Goal: Task Accomplishment & Management: Manage account settings

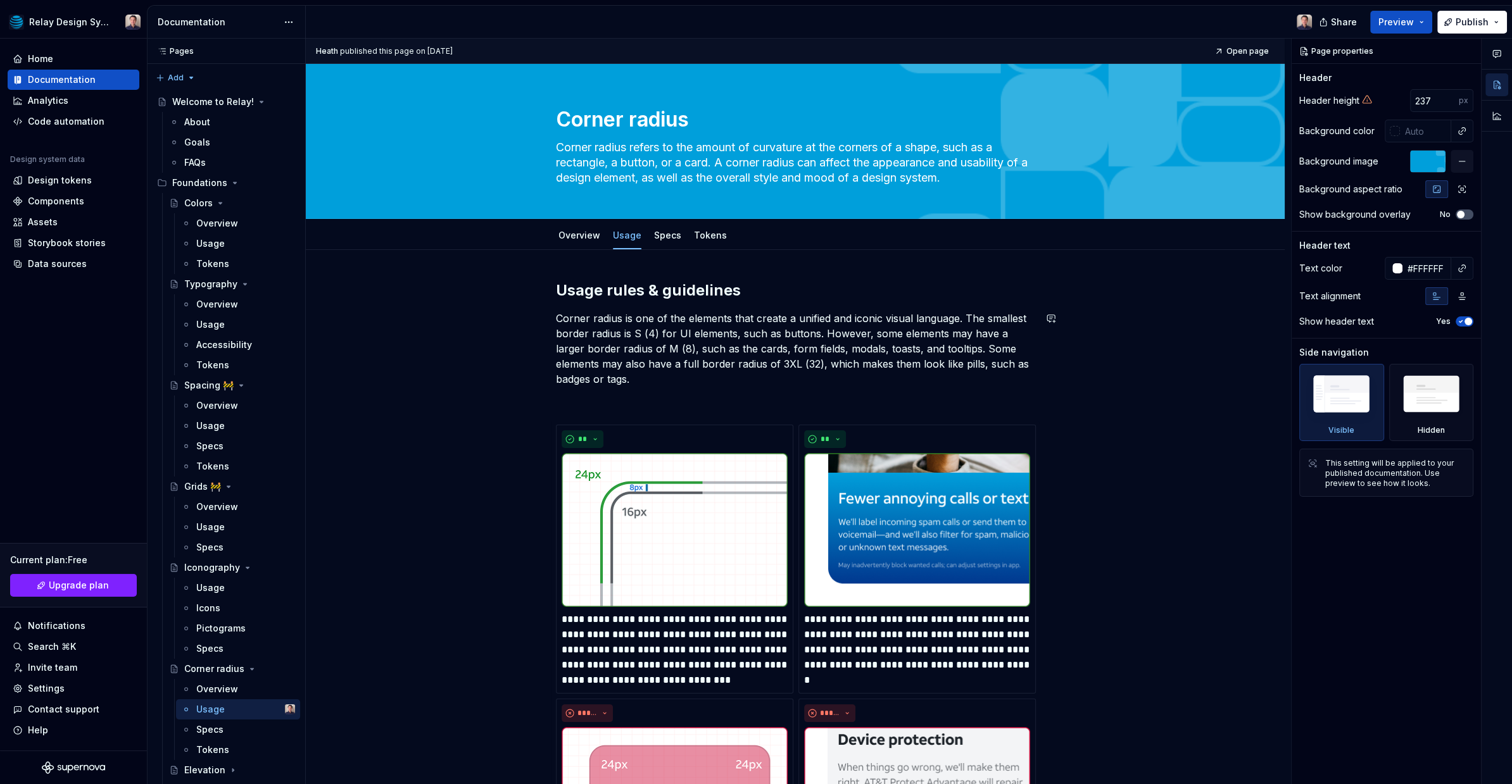
click at [617, 386] on div "**********" at bounding box center [795, 784] width 479 height 1008
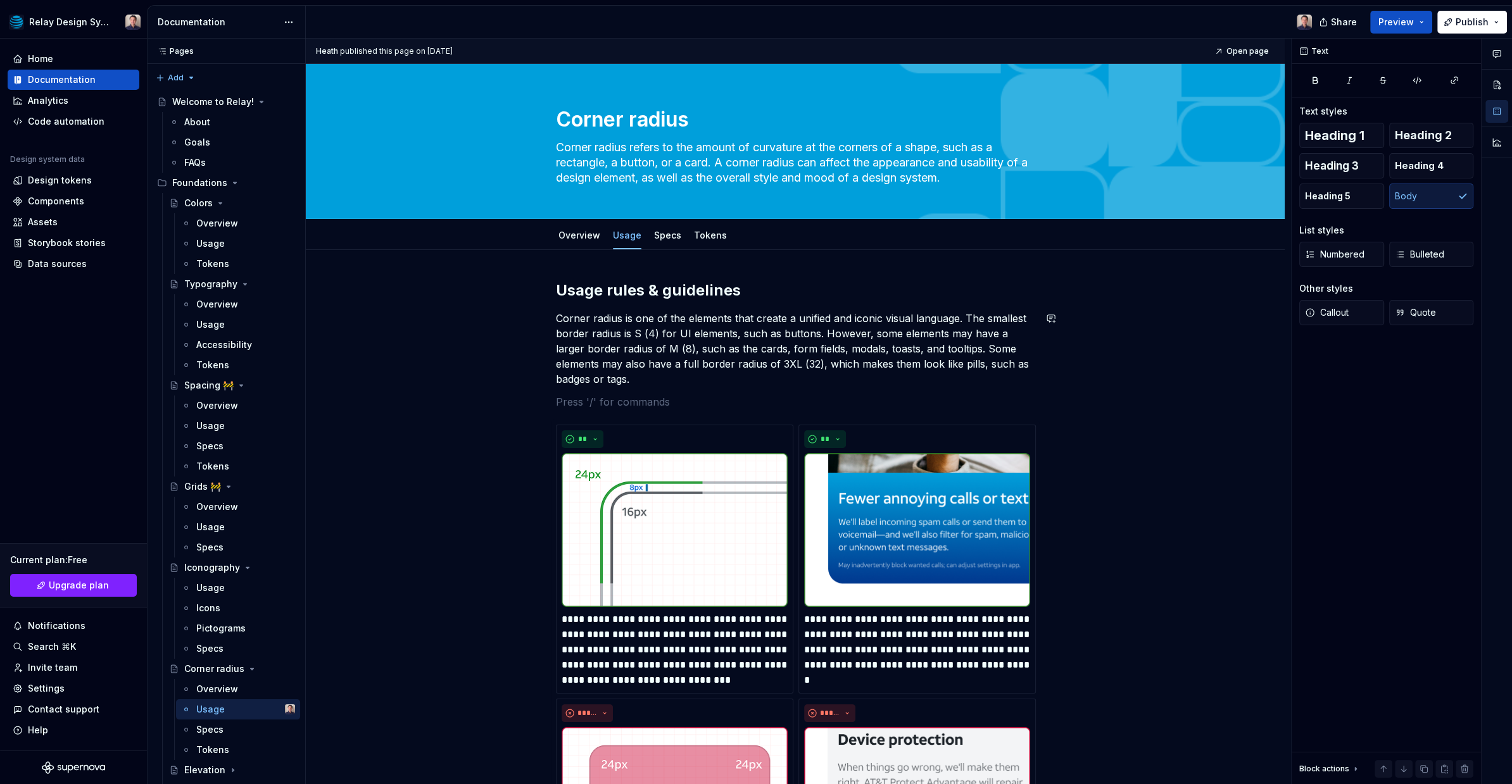
type textarea "*"
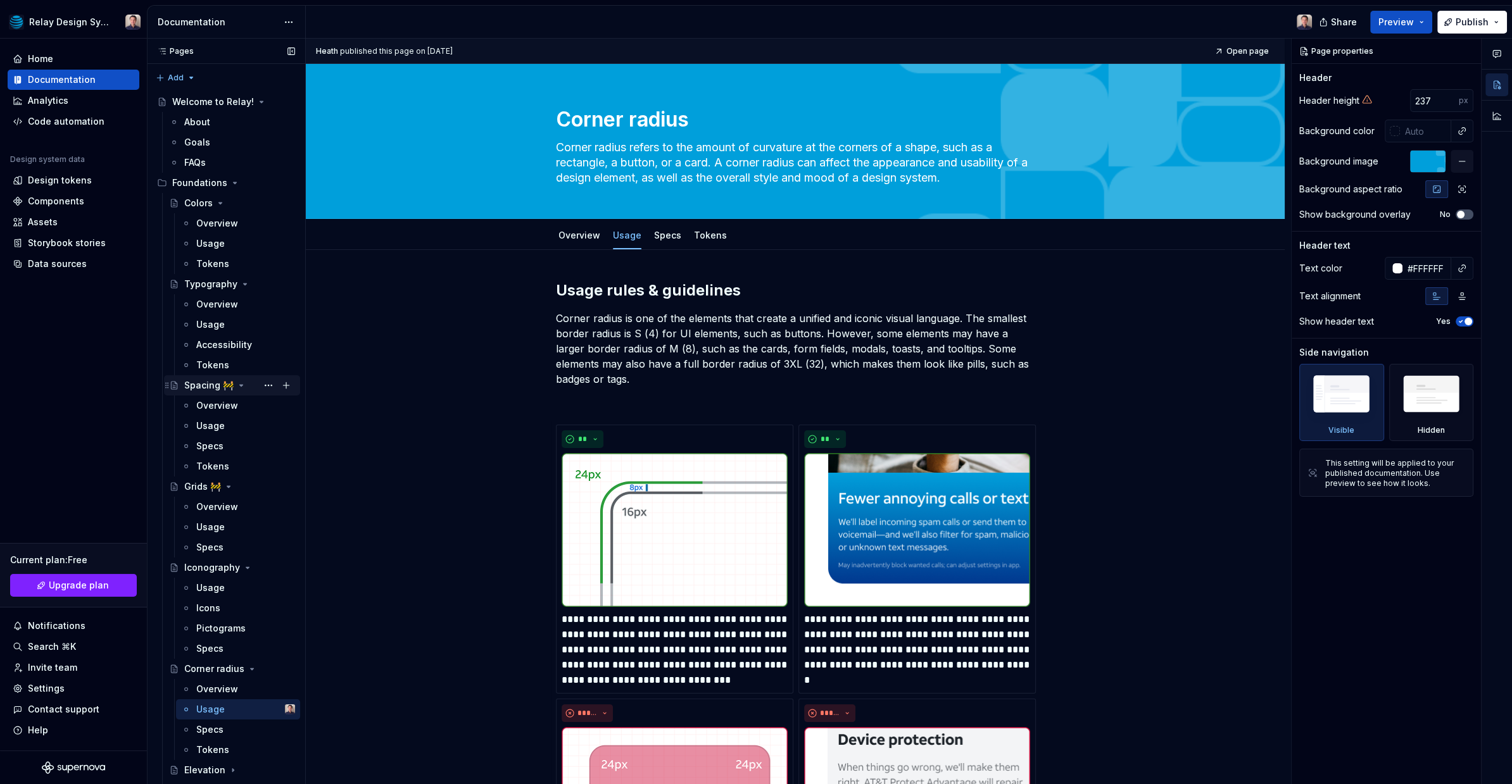
click at [213, 386] on div "Spacing 🚧" at bounding box center [209, 385] width 49 height 12
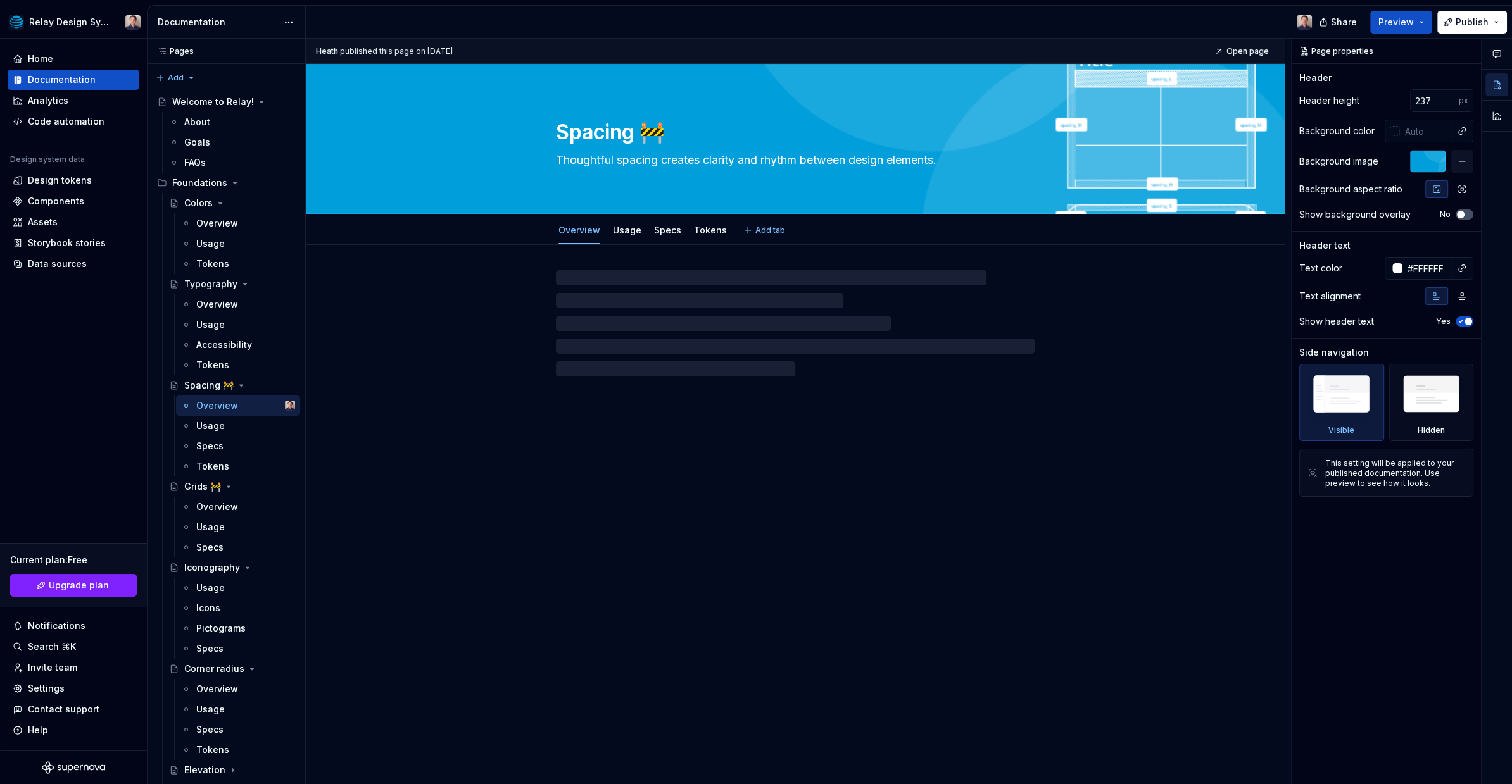
click at [653, 139] on textarea "Spacing 🚧" at bounding box center [793, 132] width 479 height 31
click at [667, 132] on textarea "Spacing 🚧" at bounding box center [793, 132] width 479 height 31
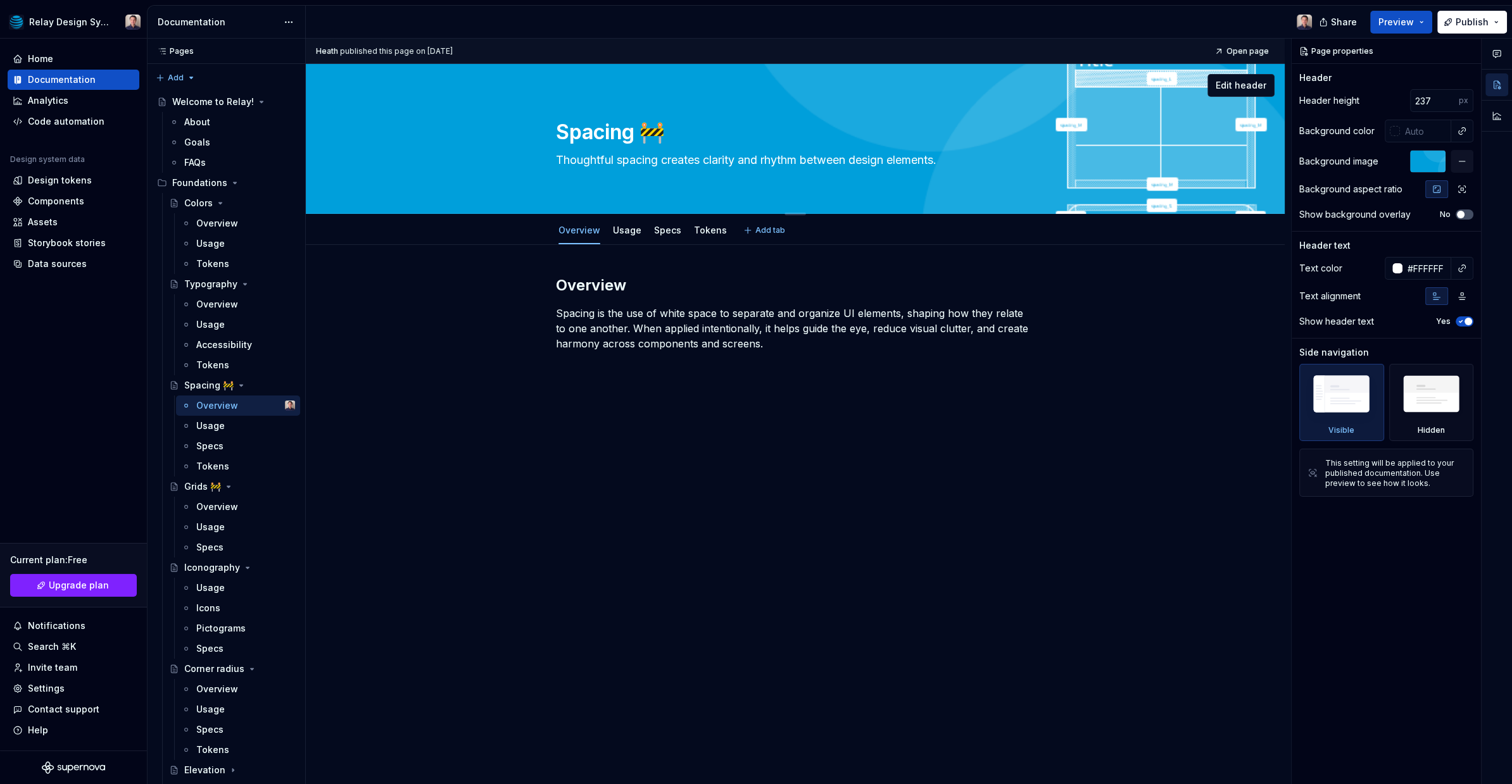
type textarea "*"
type textarea "Spacing"
type textarea "*"
type textarea "Spacing"
type textarea "*"
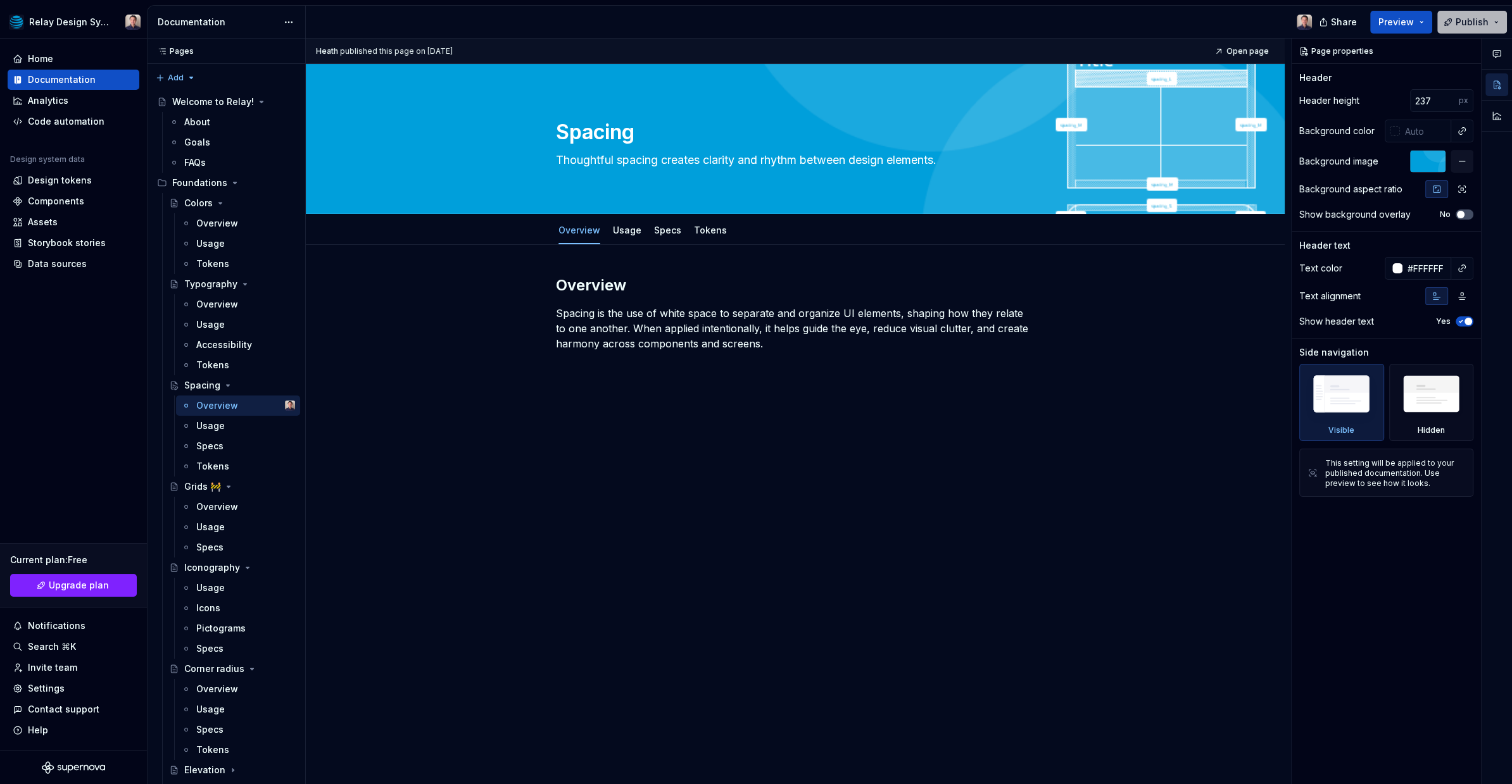
type textarea "Spacing"
click at [1462, 23] on span "Publish" at bounding box center [1472, 21] width 33 height 12
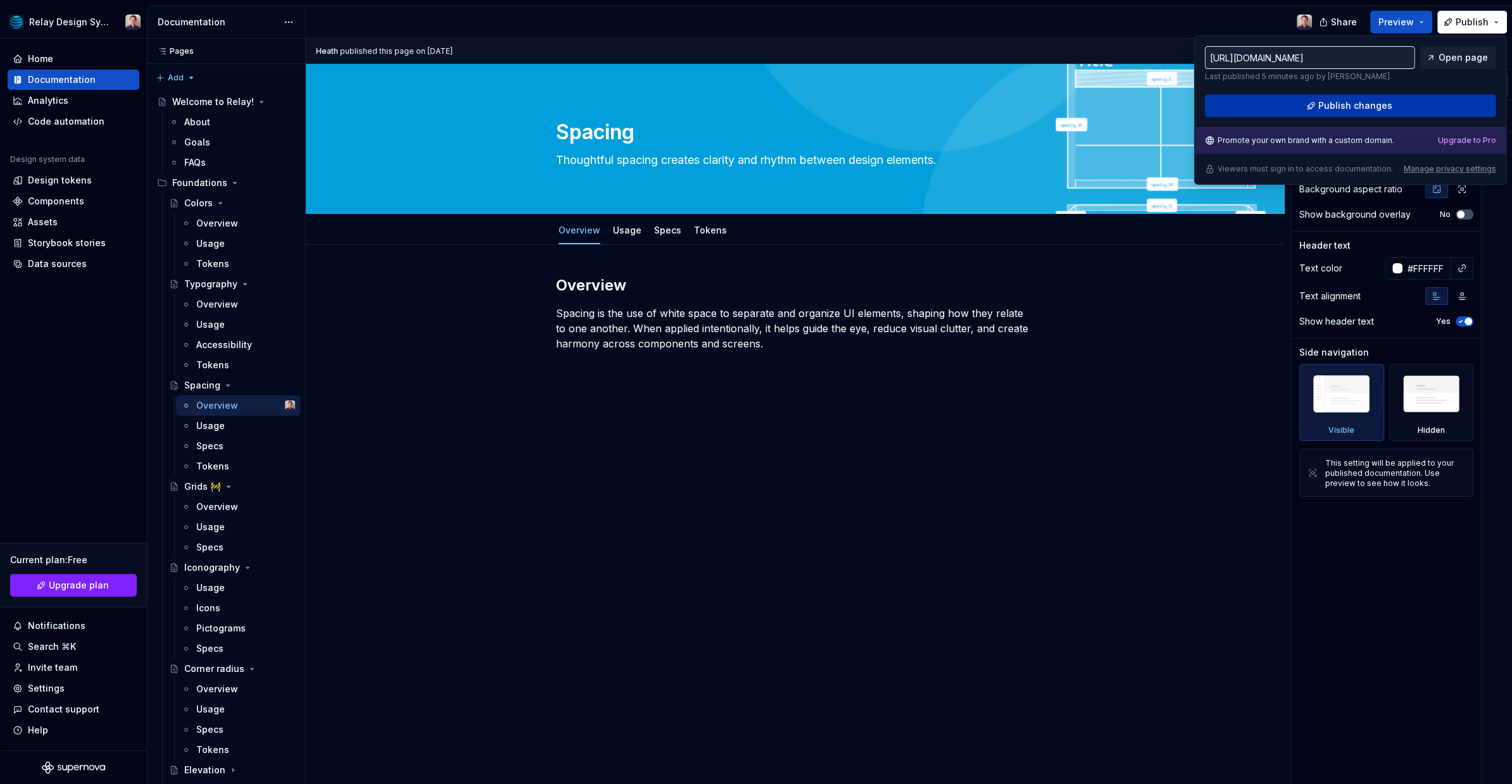
click at [1350, 103] on span "Publish changes" at bounding box center [1355, 105] width 74 height 12
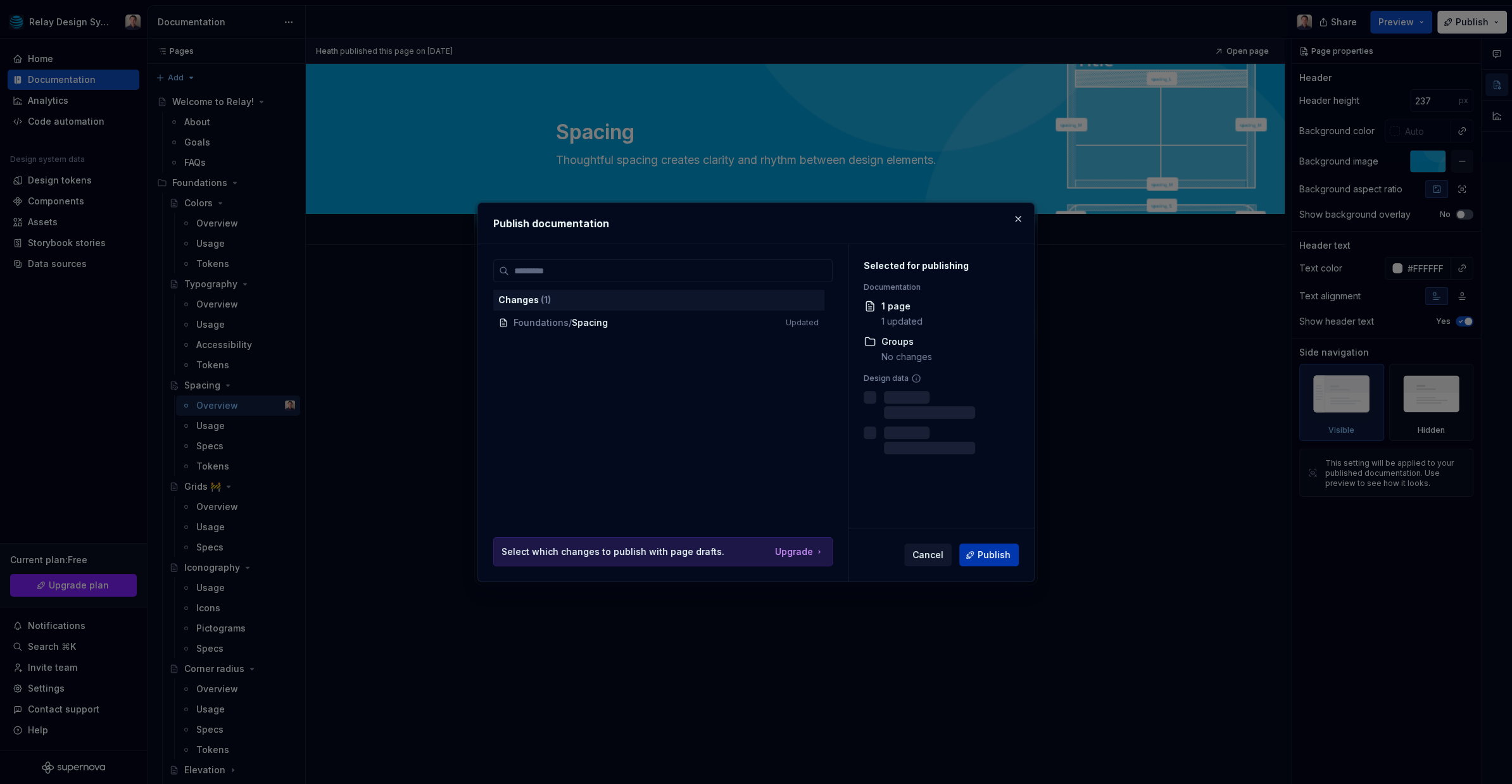
click at [994, 556] on span "Publish" at bounding box center [994, 555] width 33 height 12
click at [618, 326] on span "Foundations / Spacing Updated" at bounding box center [658, 323] width 330 height 21
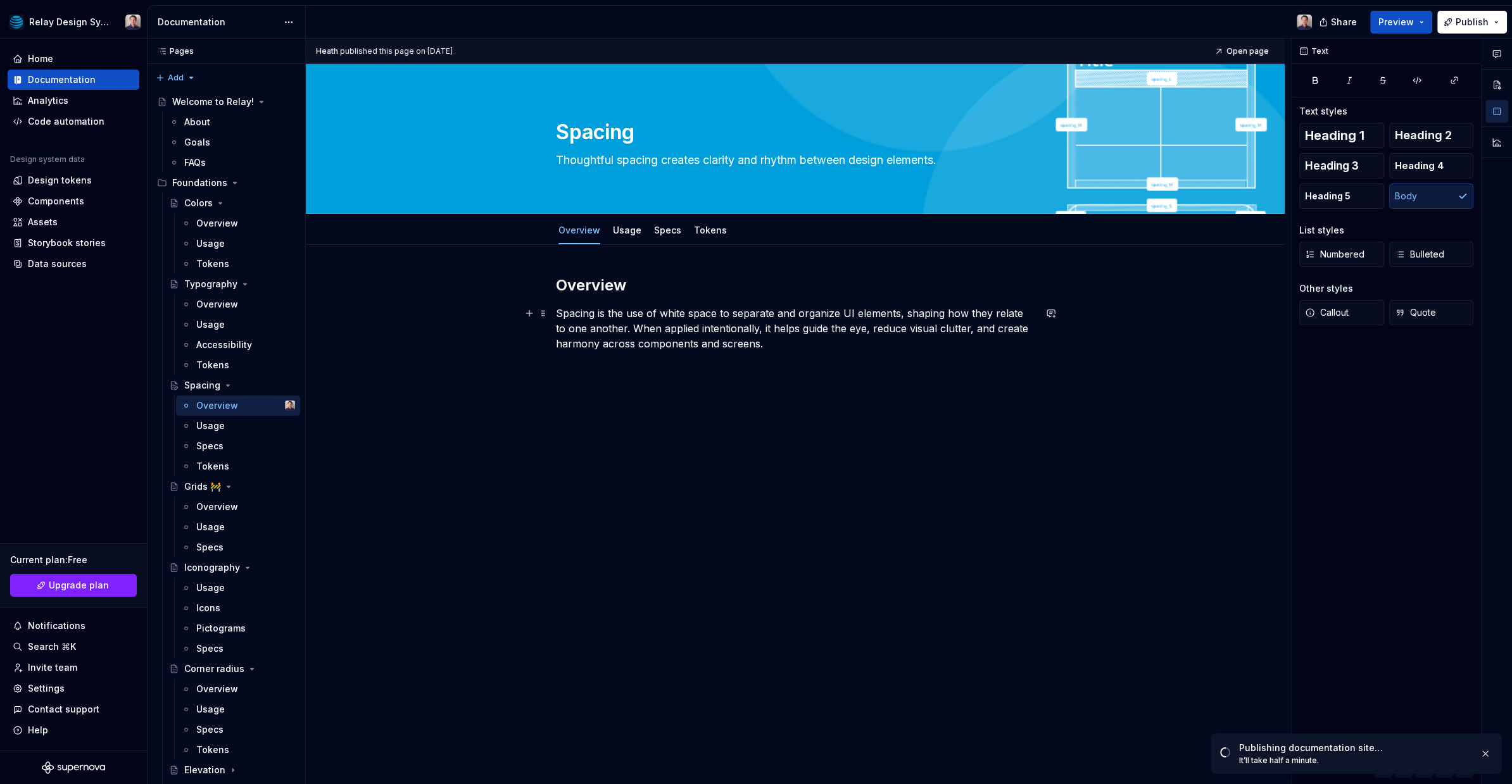
click at [600, 321] on p "Spacing is the use of white space to separate and organize UI elements, shaping…" at bounding box center [795, 328] width 479 height 46
click at [245, 488] on div "Grids 🚧" at bounding box center [239, 486] width 111 height 18
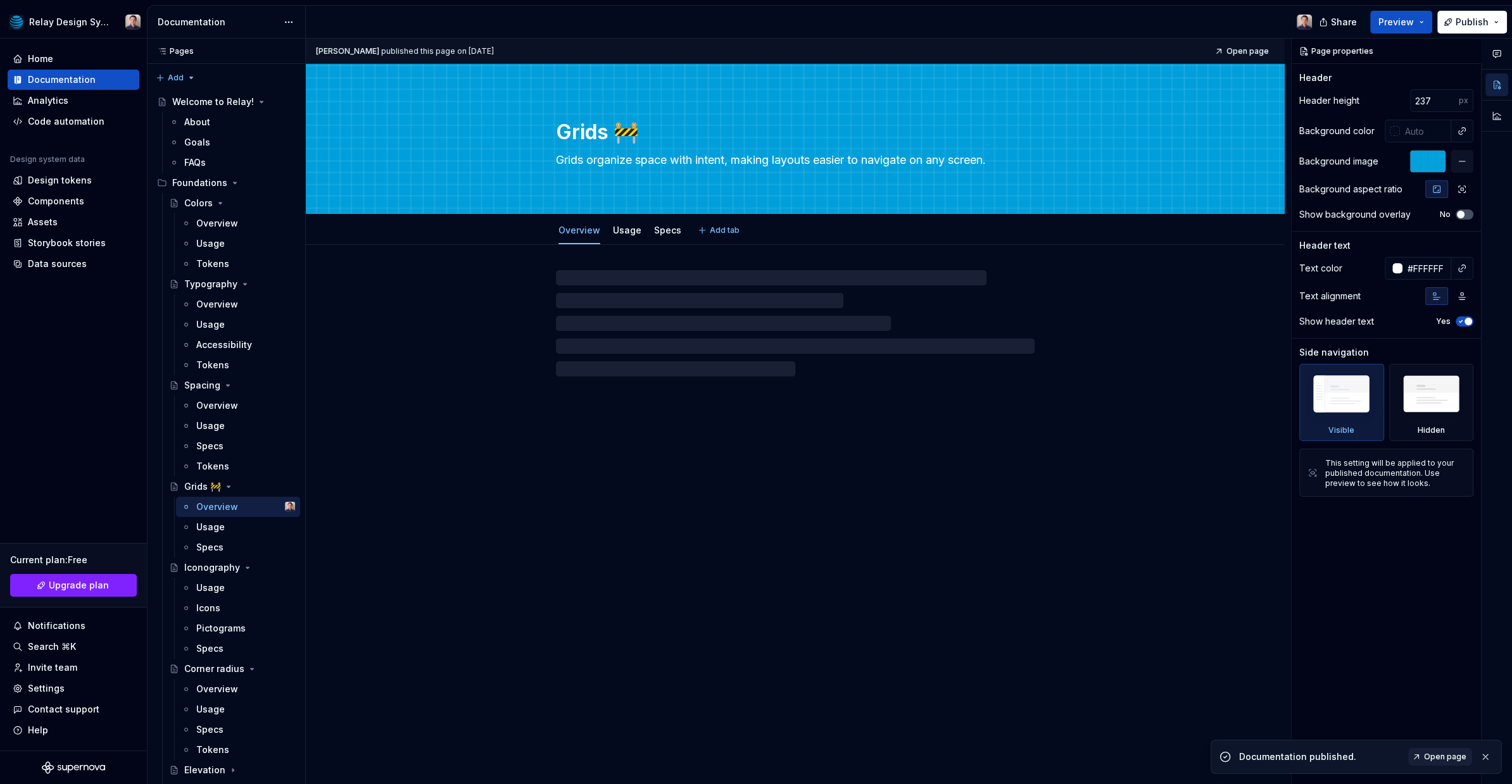
click at [648, 137] on textarea "Grids 🚧" at bounding box center [793, 132] width 479 height 31
click at [645, 131] on textarea "Grids 🚧" at bounding box center [793, 132] width 479 height 31
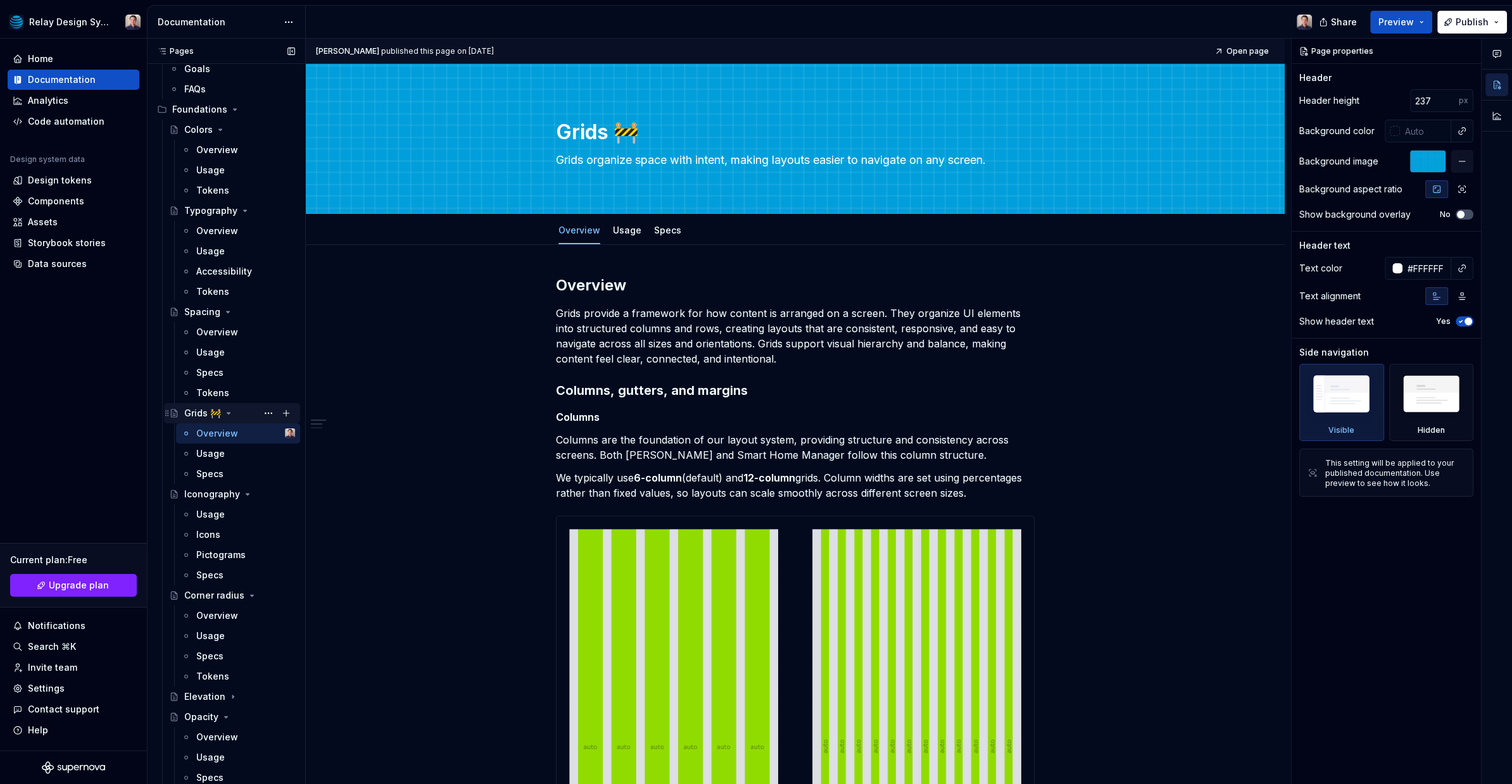
scroll to position [51, 0]
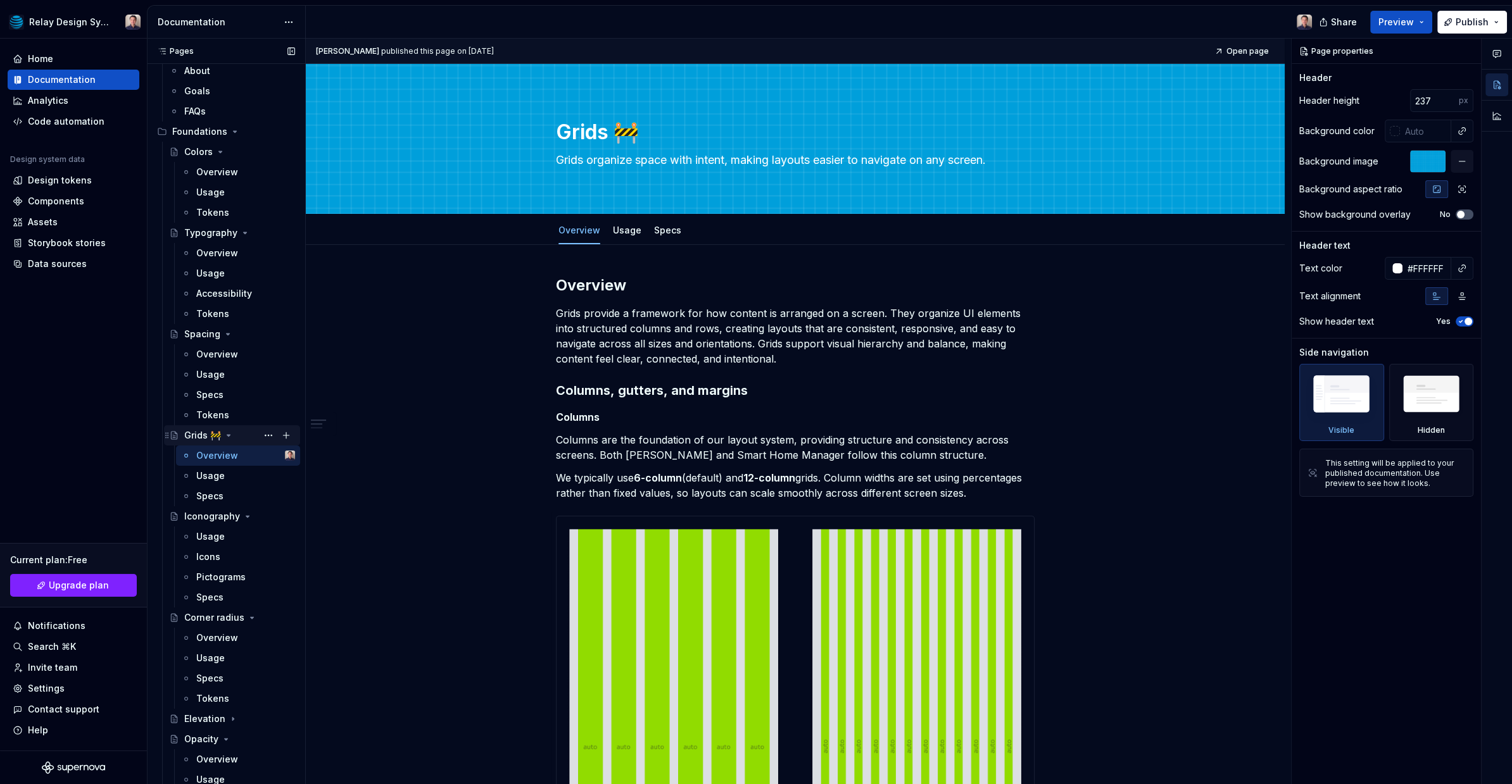
click at [202, 434] on div "Grids 🚧" at bounding box center [202, 435] width 36 height 12
drag, startPoint x: 635, startPoint y: 127, endPoint x: 654, endPoint y: 128, distance: 19.0
click at [635, 128] on textarea "Grids 🚧" at bounding box center [793, 132] width 479 height 31
click at [652, 128] on textarea "Grids 🚧" at bounding box center [793, 132] width 479 height 31
type textarea "*"
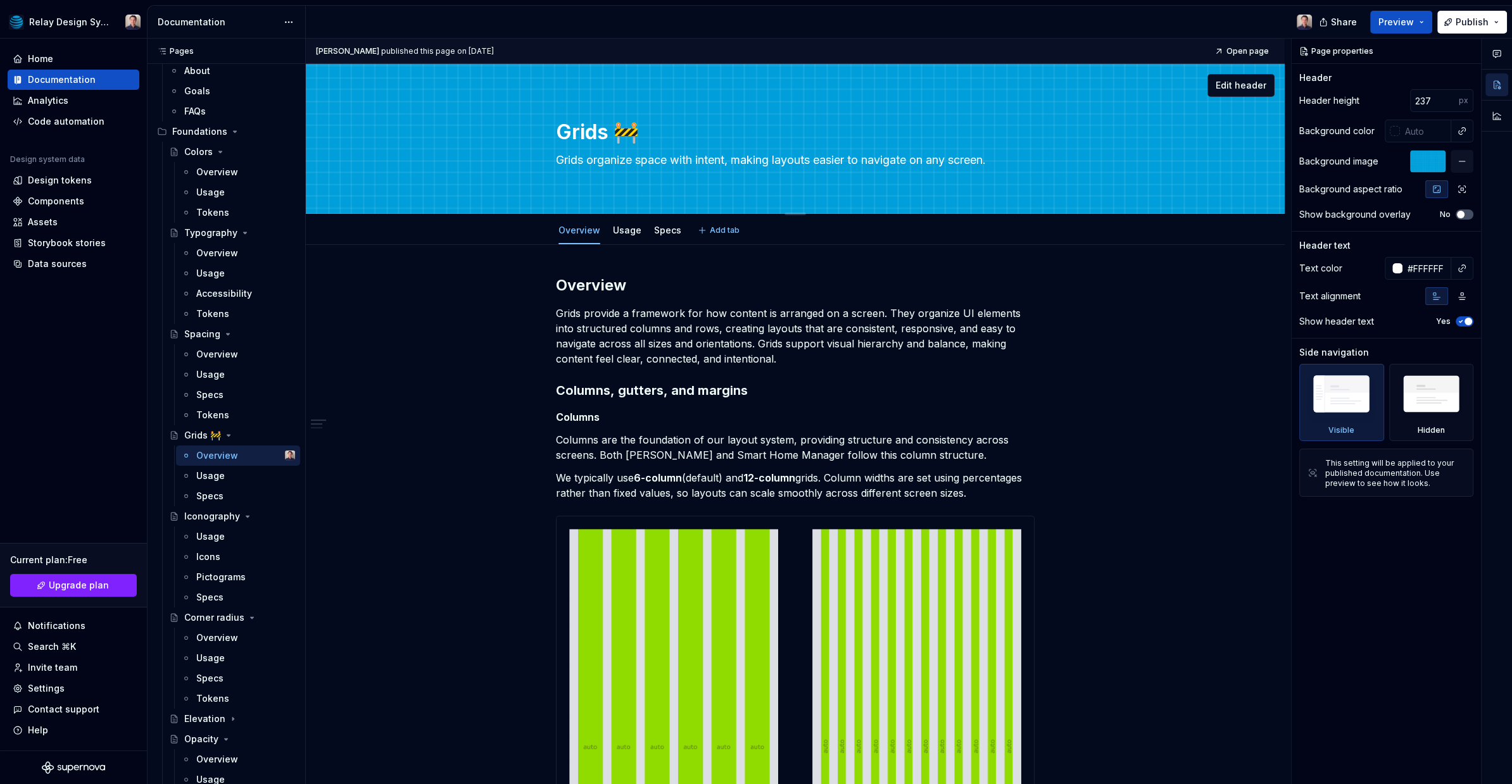
type textarea "Grids"
type textarea "*"
type textarea "Grids"
type textarea "*"
type textarea "Grids"
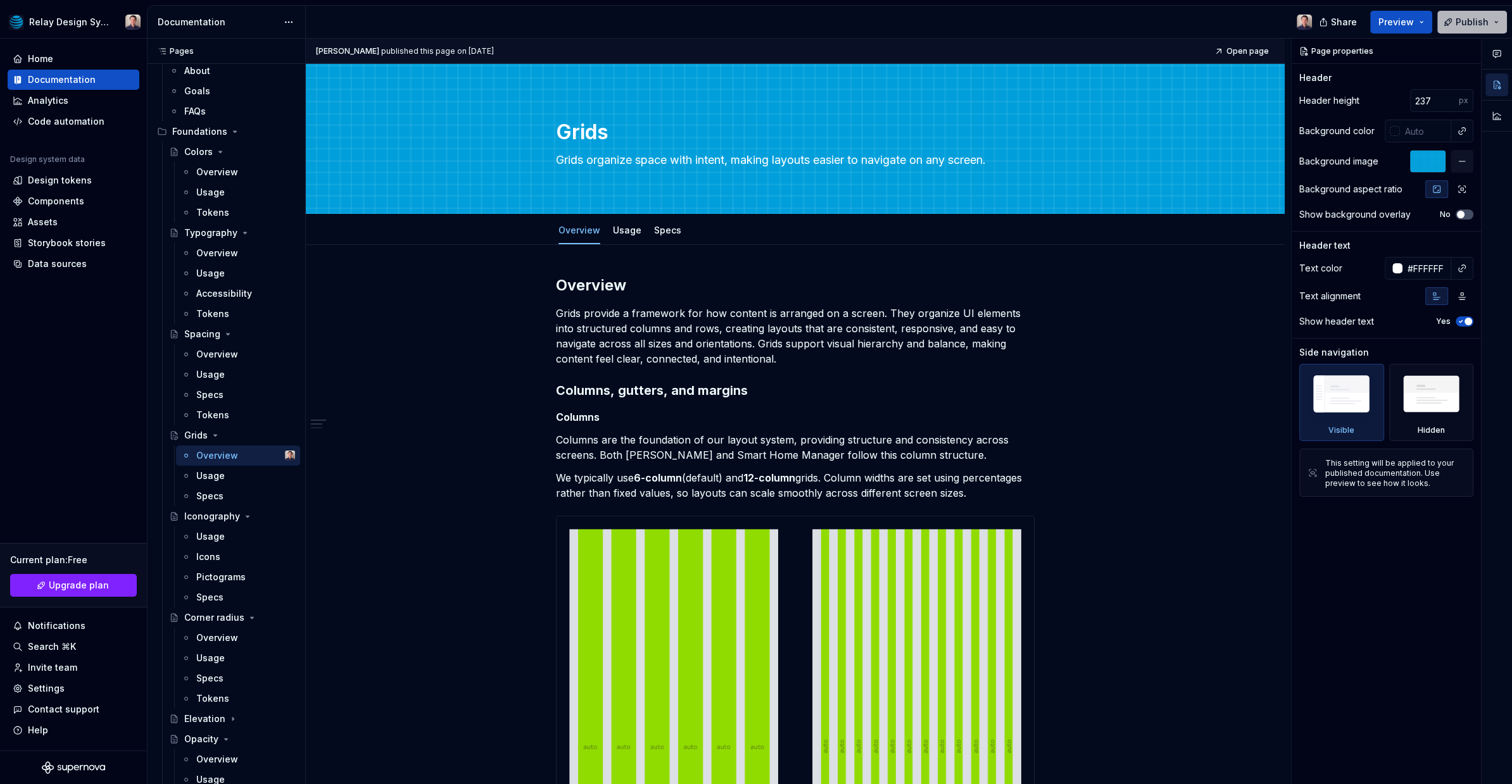
click at [1463, 18] on span "Publish" at bounding box center [1472, 21] width 33 height 12
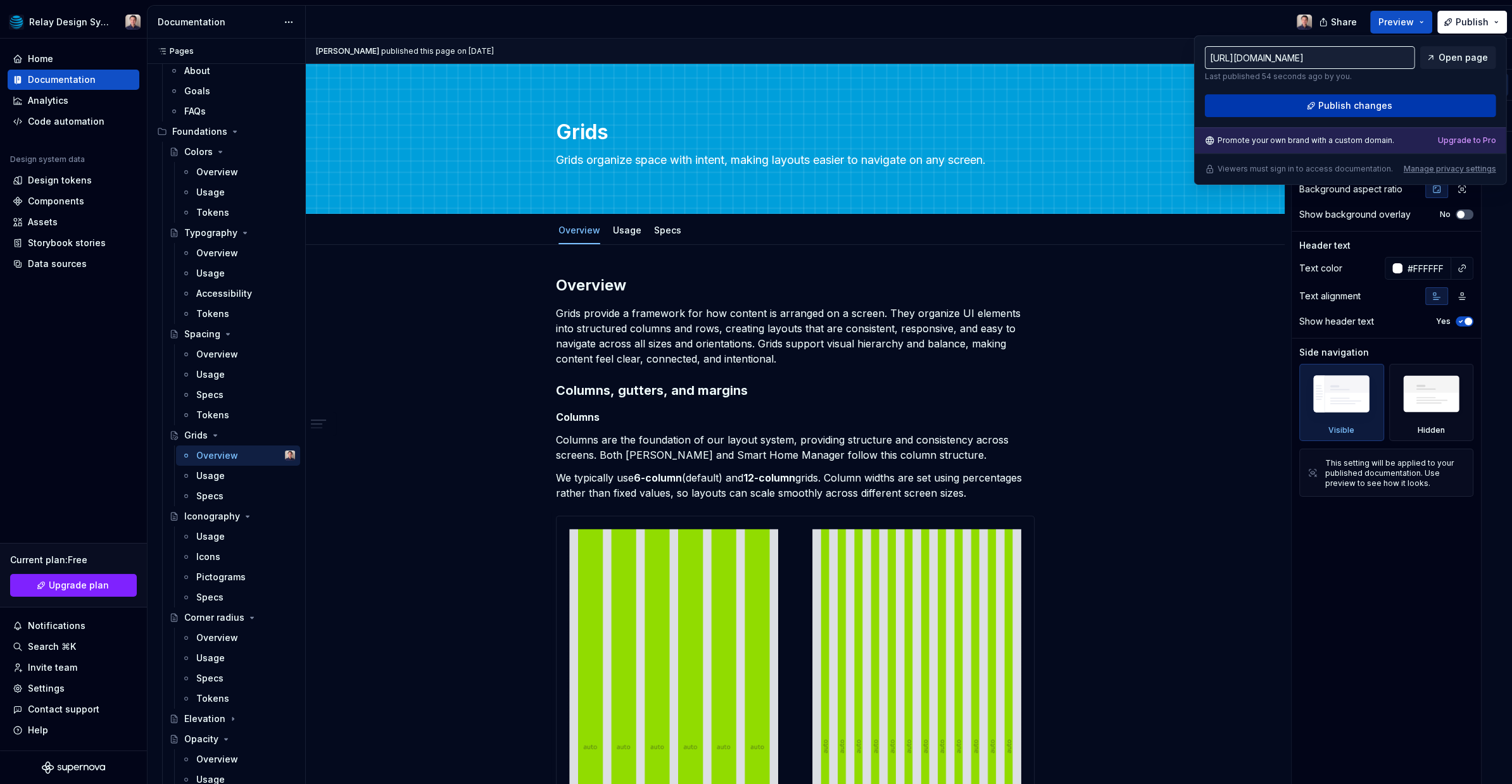
click at [1294, 98] on button "Publish changes" at bounding box center [1350, 105] width 291 height 23
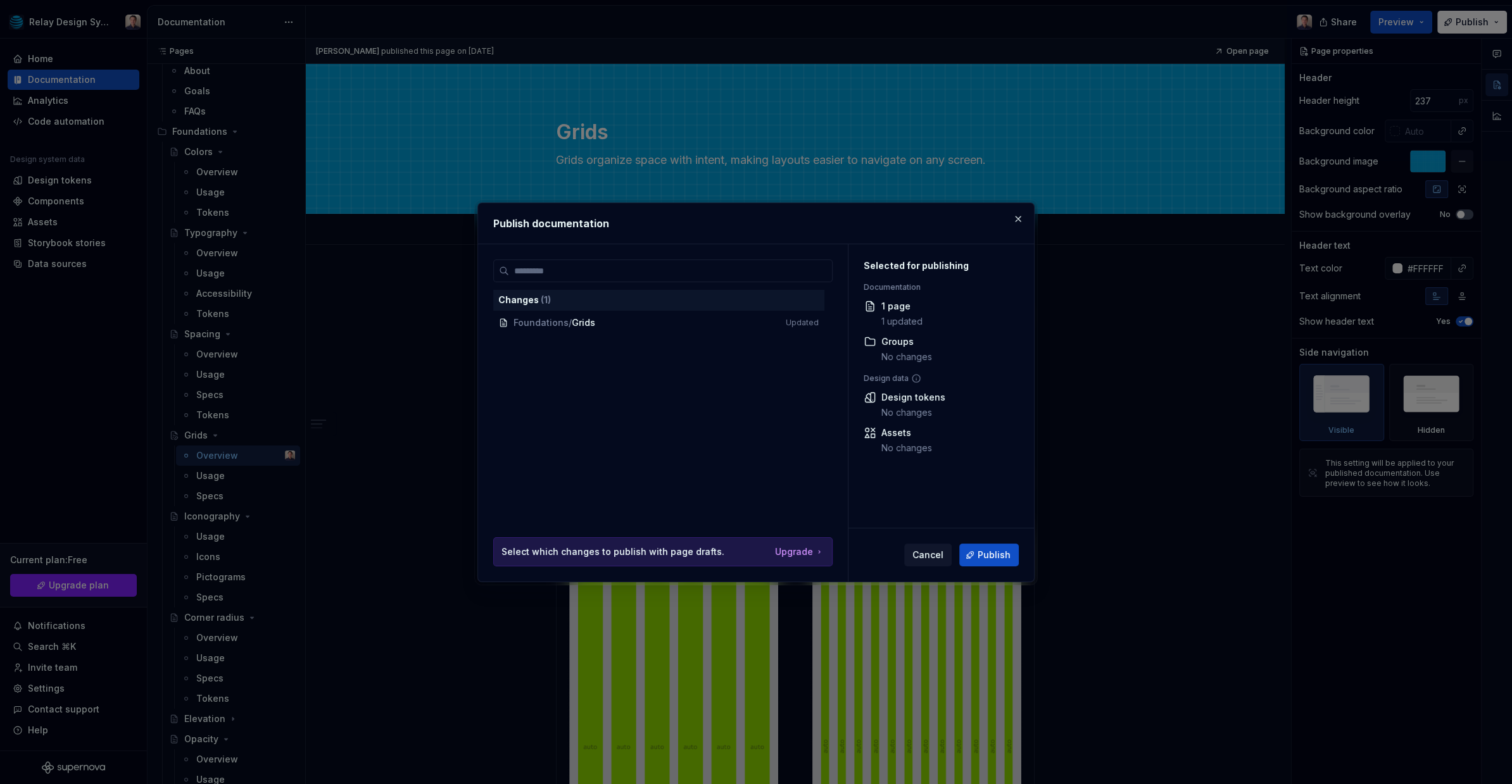
click at [624, 322] on span "Foundations / Grids Updated" at bounding box center [658, 323] width 330 height 21
click at [994, 556] on span "Publish" at bounding box center [994, 555] width 33 height 12
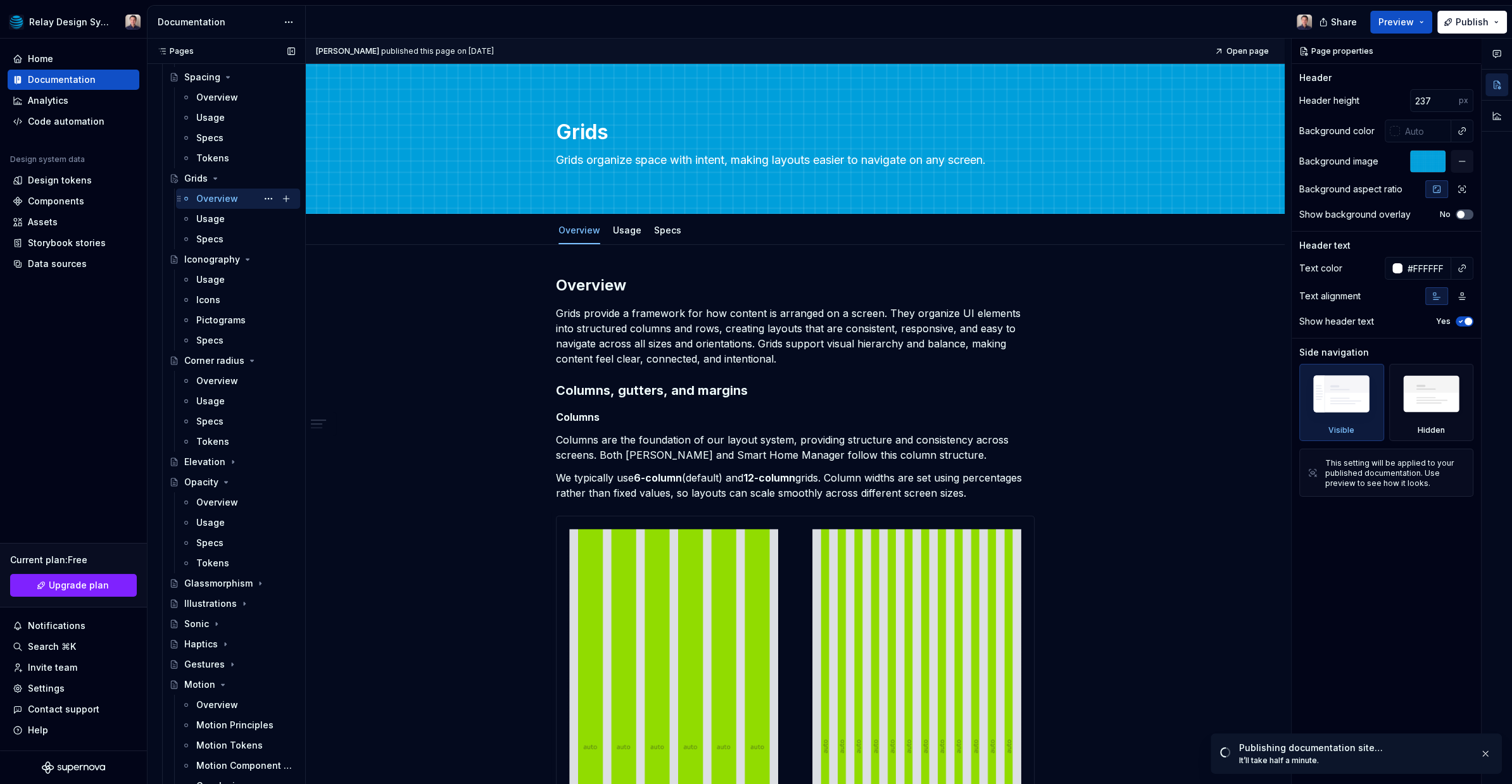
scroll to position [0, 0]
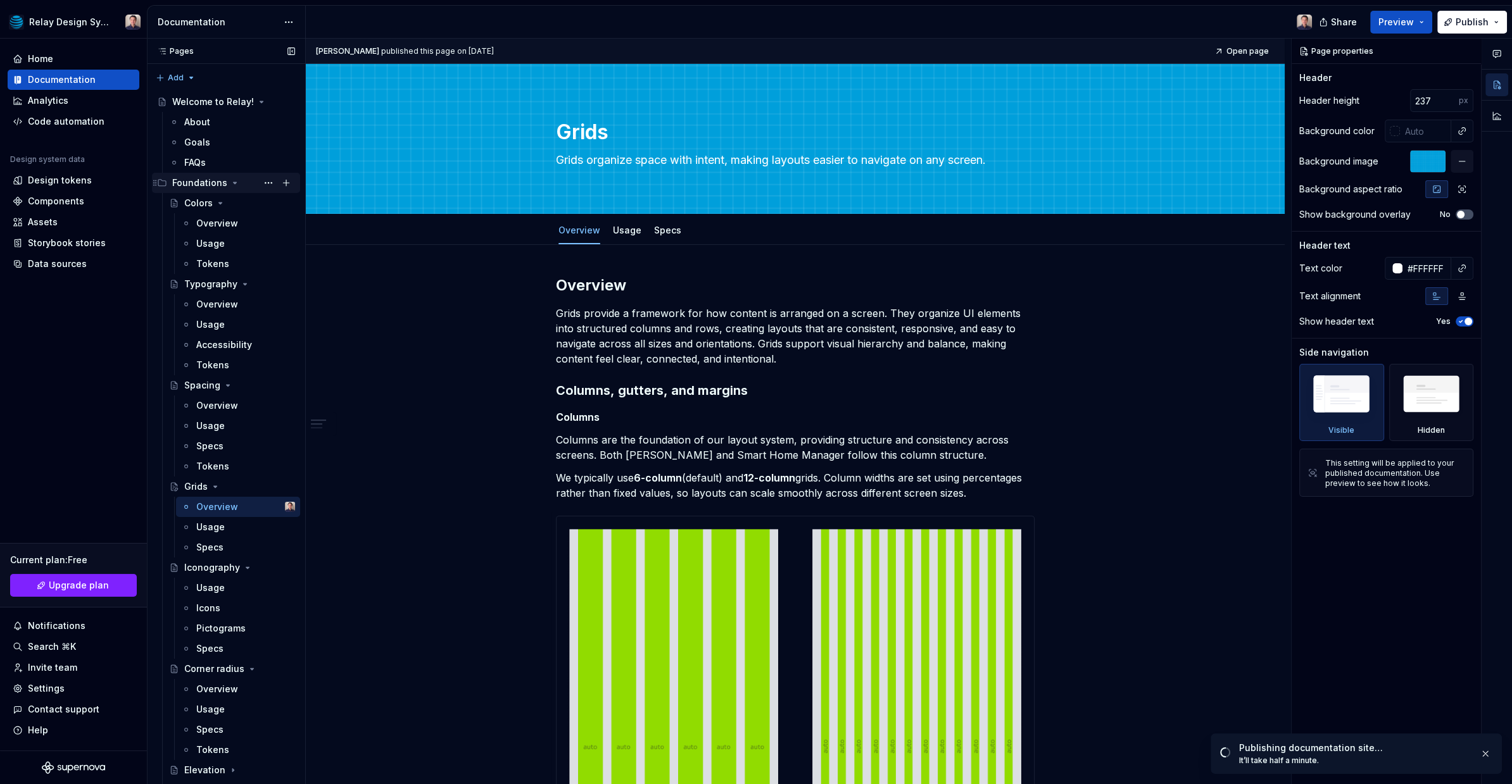
click at [232, 184] on icon "Page tree" at bounding box center [235, 183] width 10 height 10
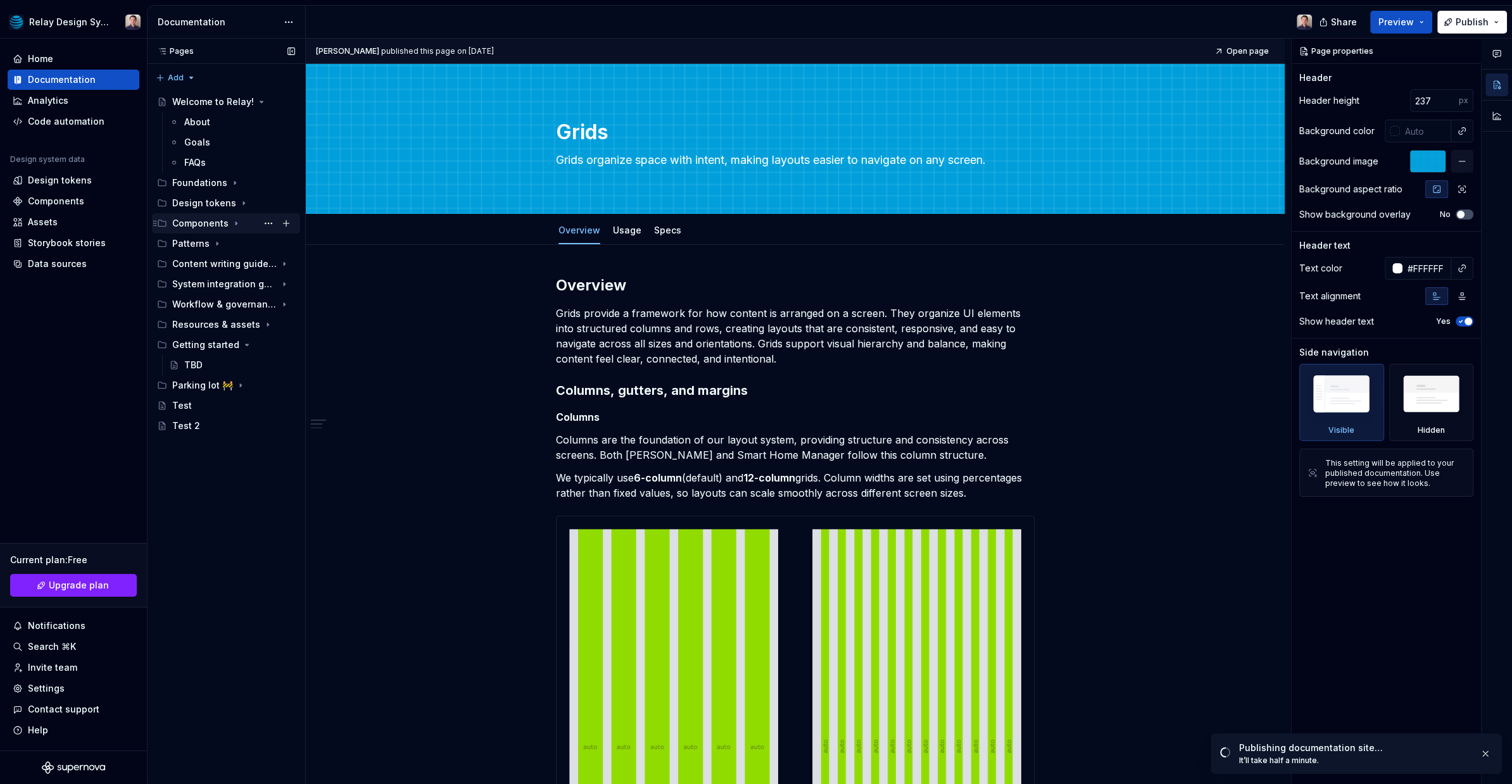
click at [231, 224] on icon "Page tree" at bounding box center [236, 224] width 10 height 10
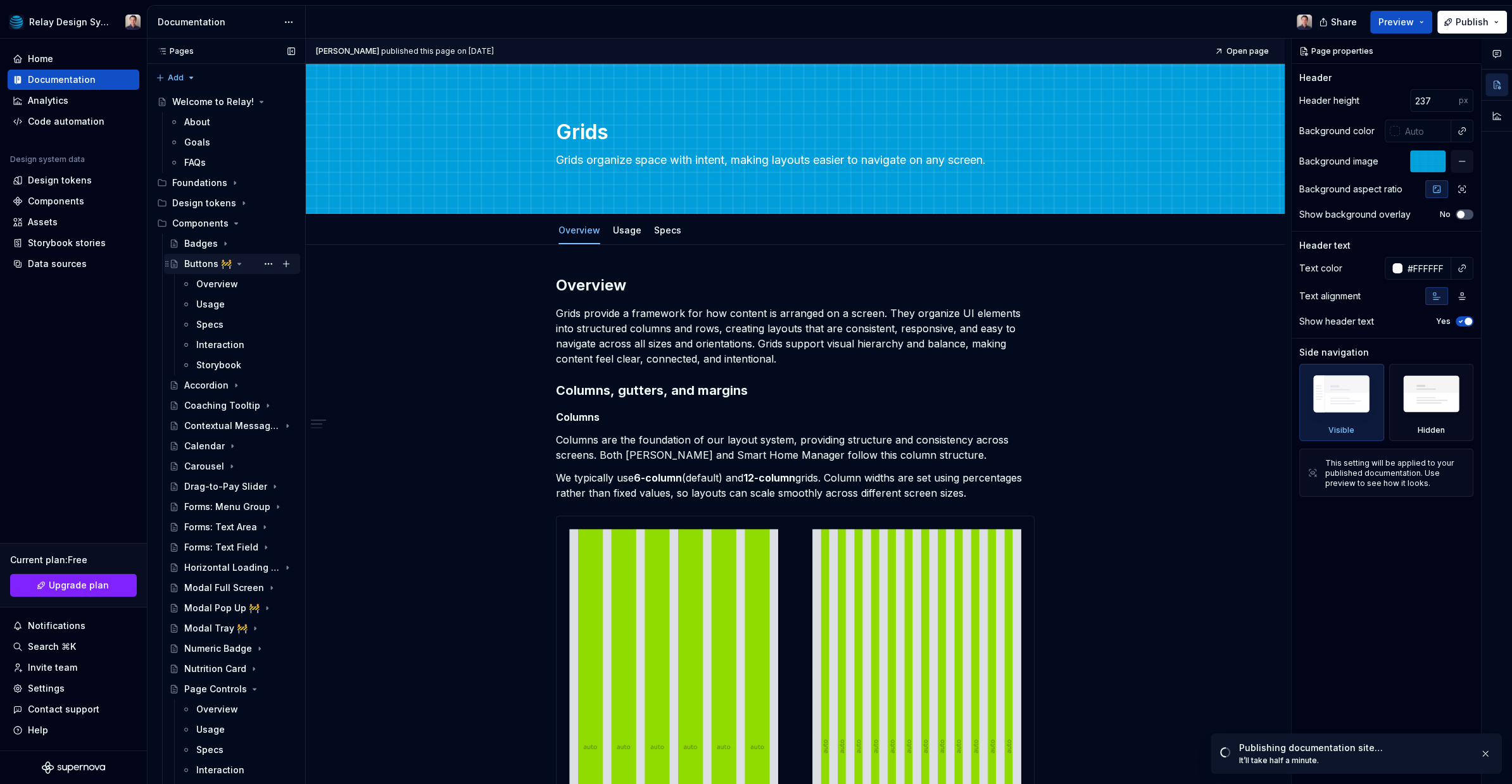
click at [205, 267] on div "Buttons 🚧" at bounding box center [207, 263] width 47 height 12
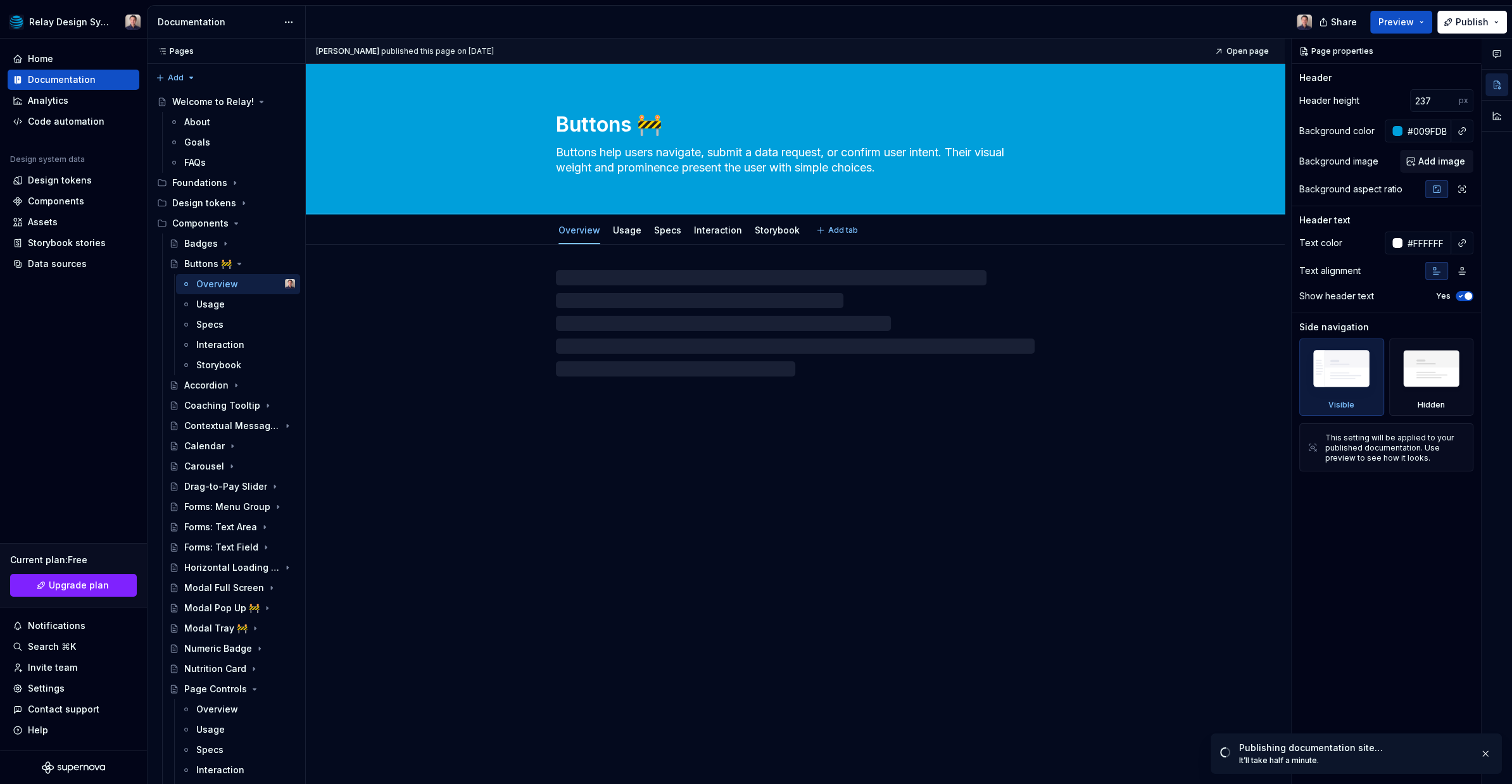
click at [665, 127] on textarea "Buttons 🚧" at bounding box center [793, 124] width 479 height 31
click at [666, 122] on textarea "Buttons 🚧" at bounding box center [793, 124] width 479 height 31
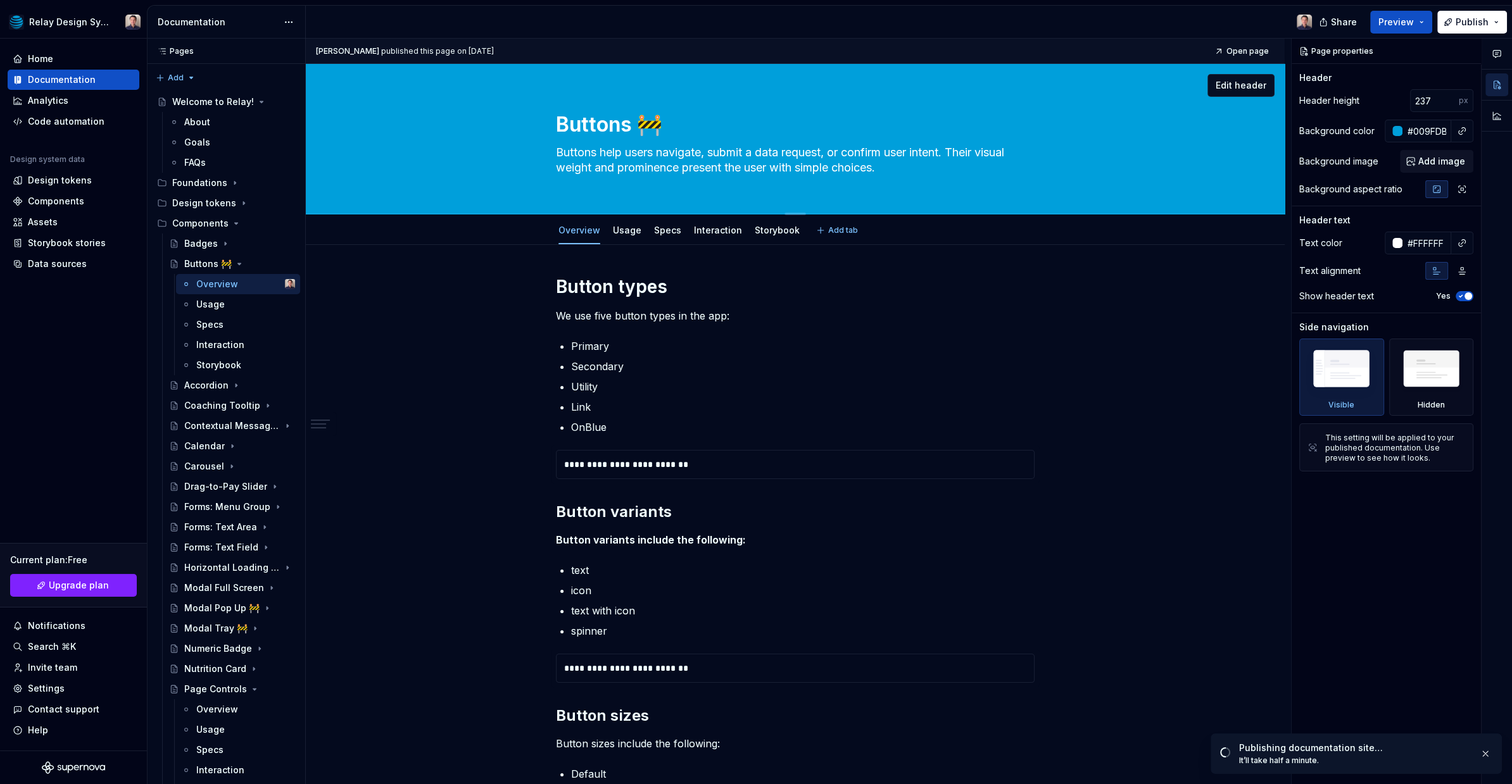
type textarea "*"
type textarea "Buttons"
type textarea "*"
type textarea "Buttons"
type textarea "*"
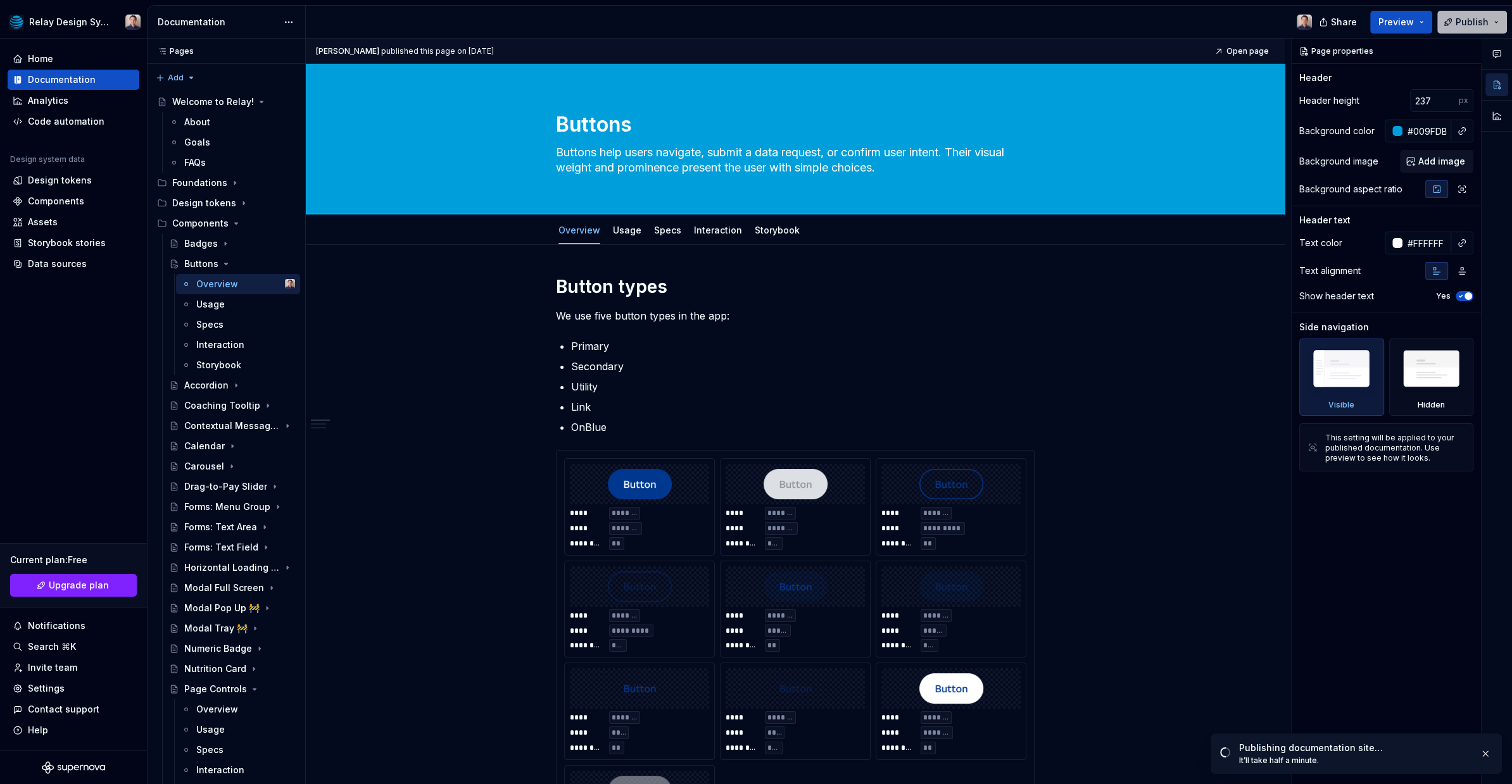
type textarea "Buttons"
click at [1455, 25] on button "Publish" at bounding box center [1472, 22] width 70 height 23
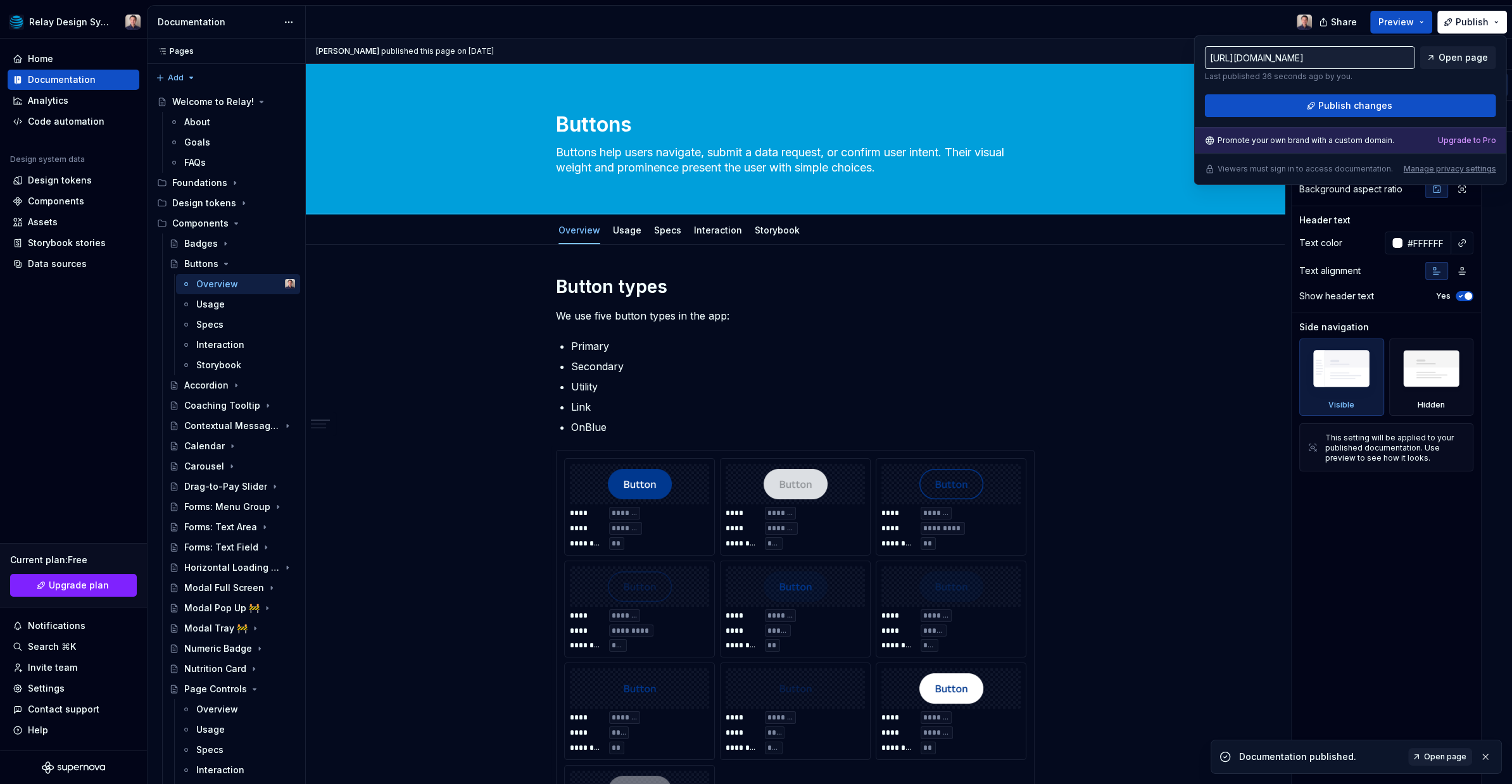
click at [1385, 111] on span "Publish changes" at bounding box center [1355, 105] width 74 height 12
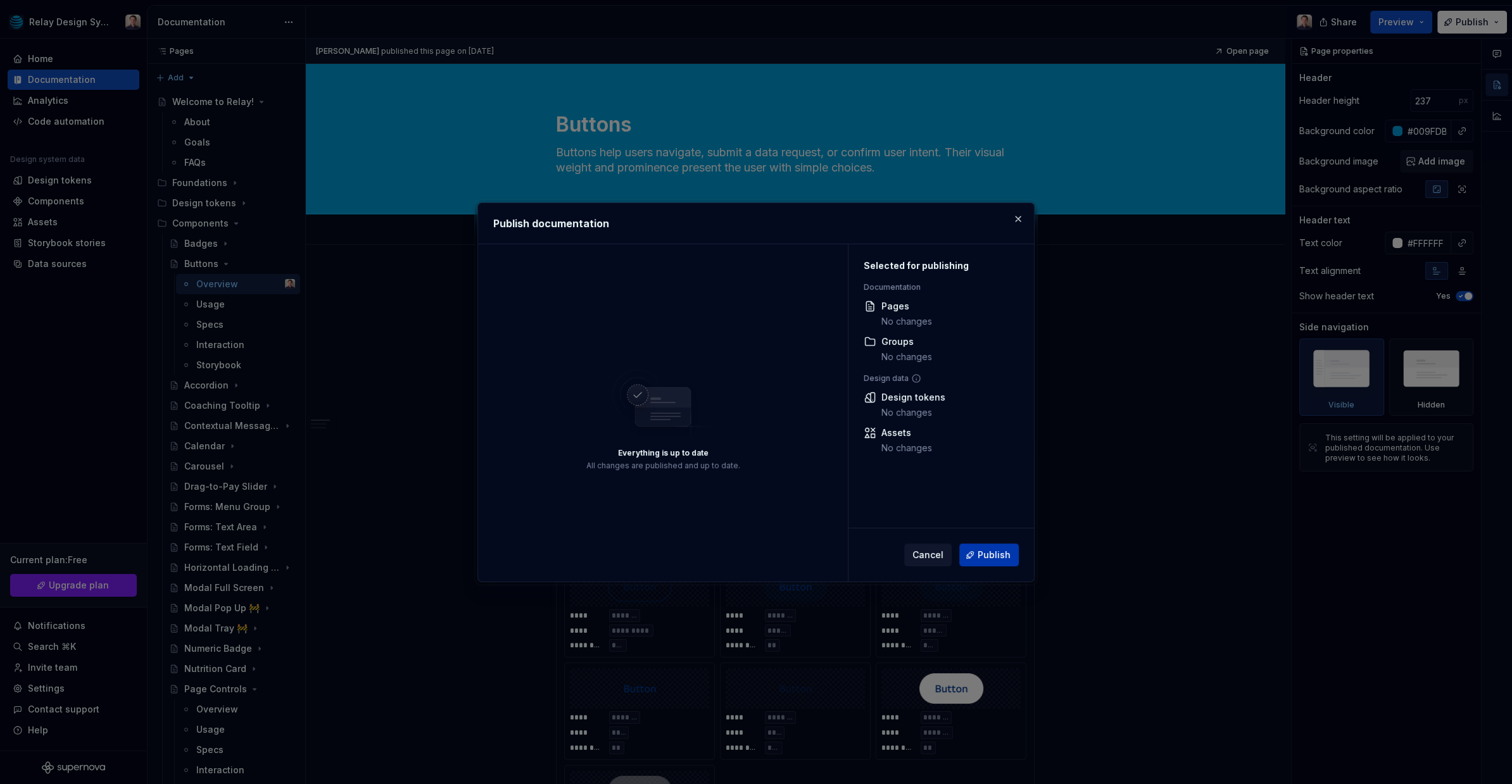
click at [988, 553] on span "Publish" at bounding box center [994, 555] width 33 height 12
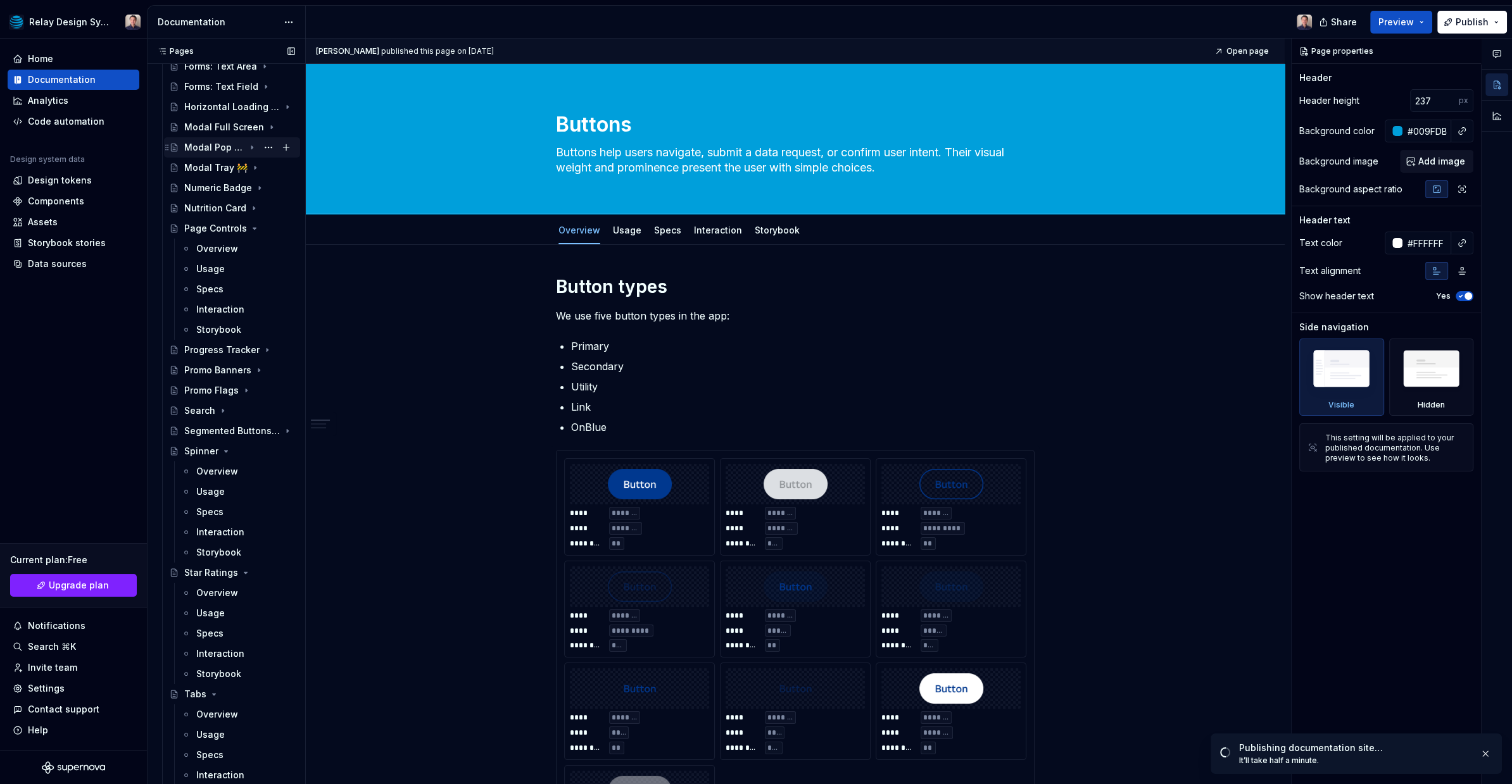
scroll to position [473, 0]
click at [226, 436] on icon "Page tree" at bounding box center [226, 439] width 10 height 10
click at [245, 458] on icon "Page tree" at bounding box center [246, 459] width 3 height 1
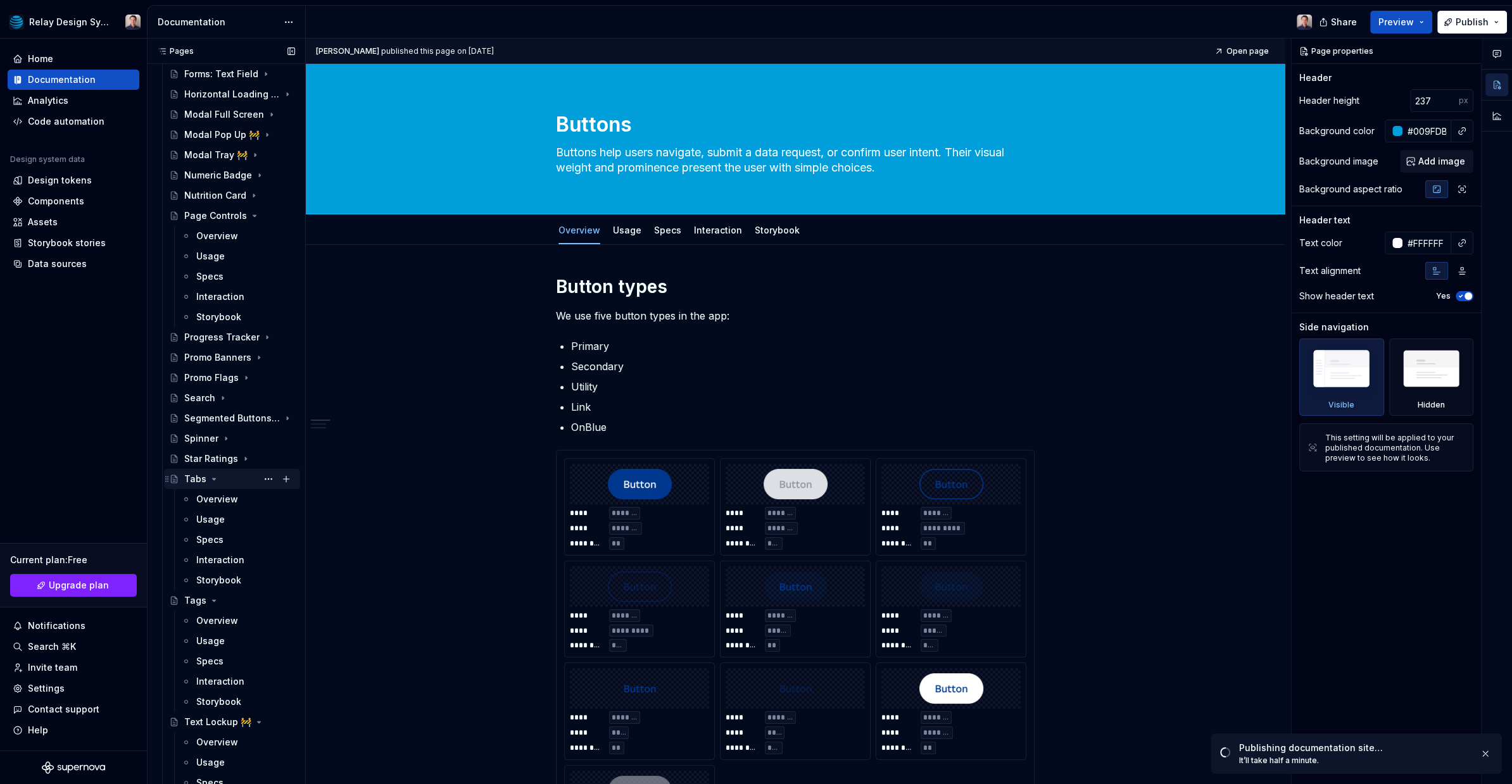
click at [215, 480] on icon "Page tree" at bounding box center [214, 479] width 10 height 10
click at [212, 499] on icon "Page tree" at bounding box center [214, 499] width 10 height 10
click at [216, 640] on icon "Page tree" at bounding box center [217, 641] width 3 height 1
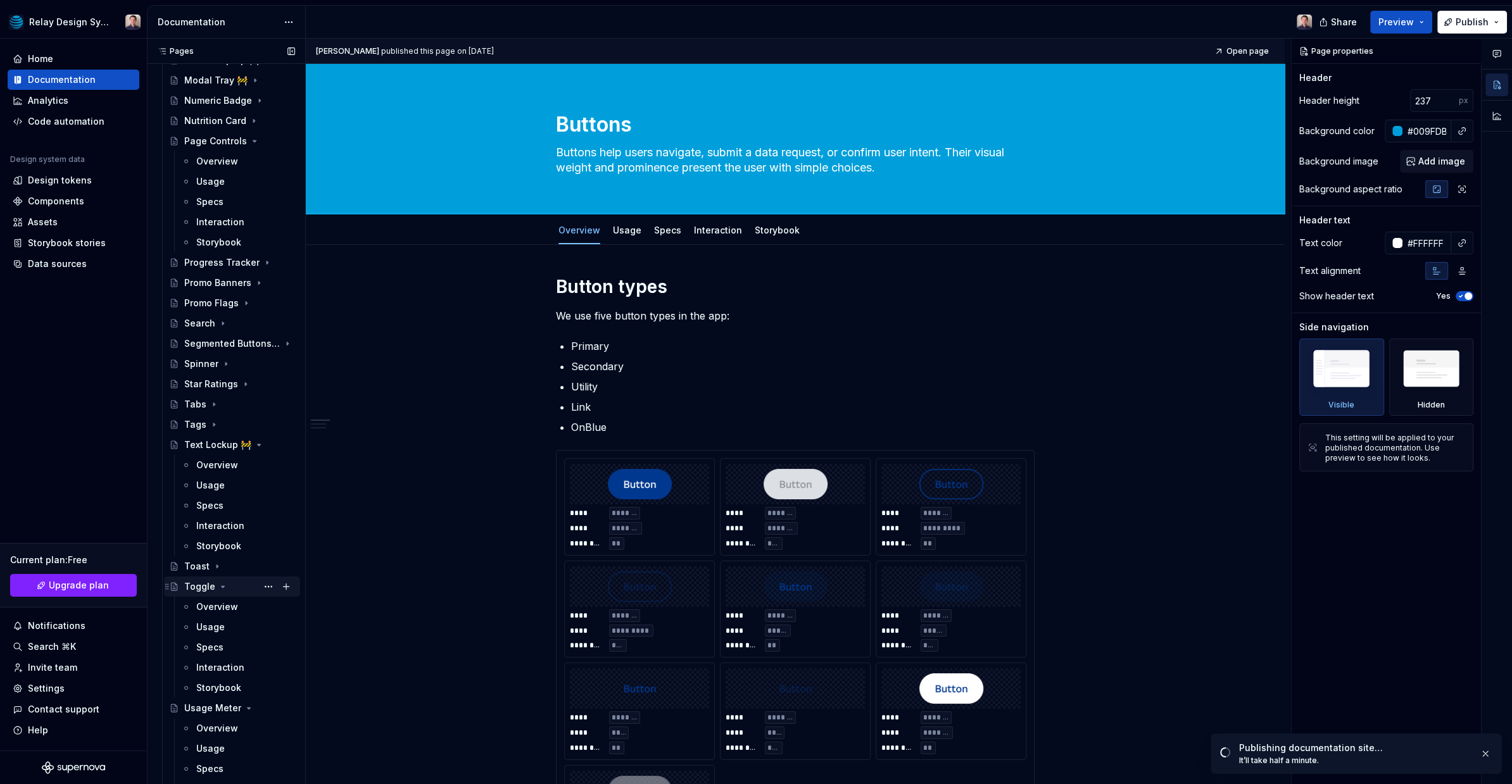
click at [222, 583] on icon "Page tree" at bounding box center [223, 587] width 10 height 10
click at [246, 607] on icon "Page tree" at bounding box center [249, 607] width 10 height 10
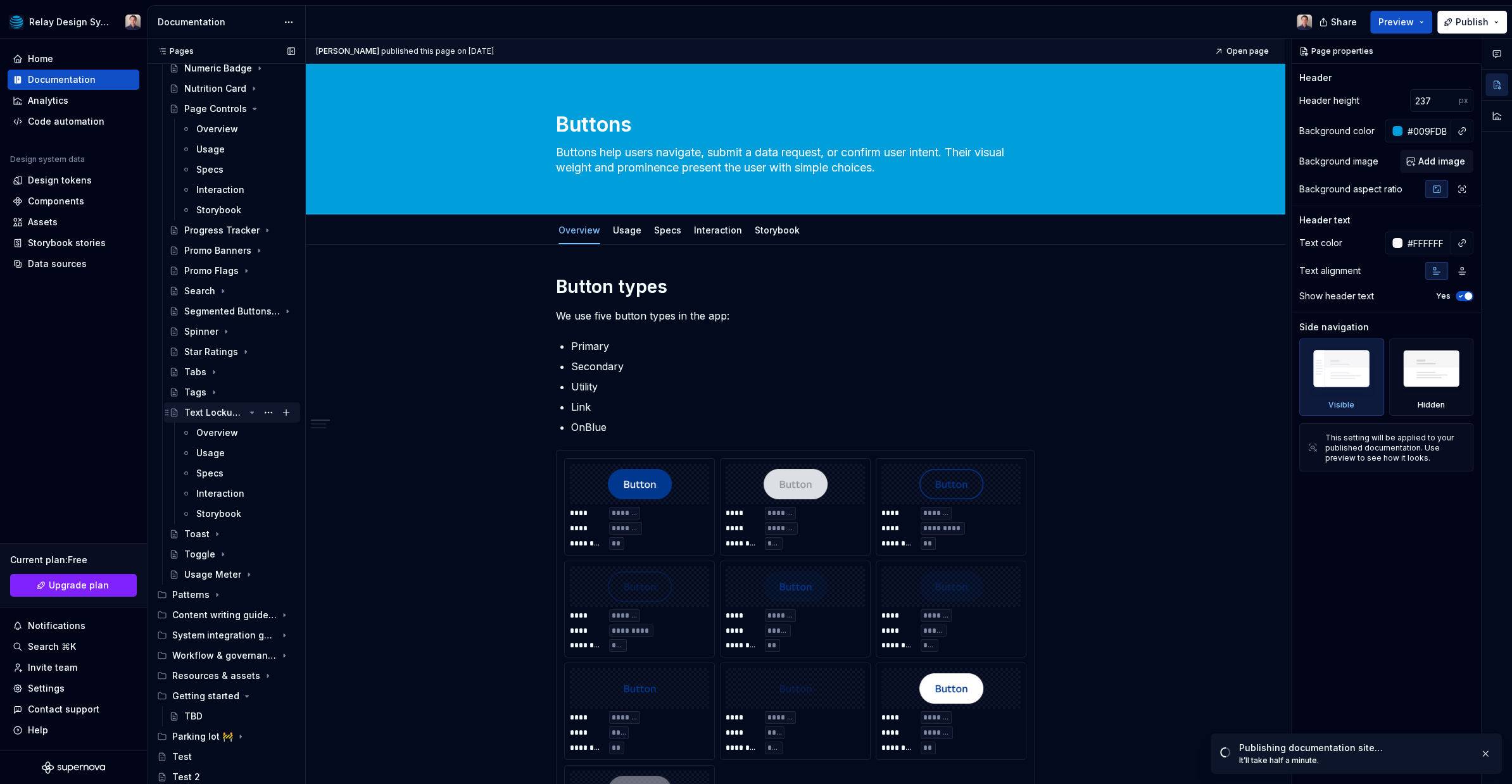
click at [238, 415] on div "Text Lockup 🚧" at bounding box center [214, 412] width 60 height 12
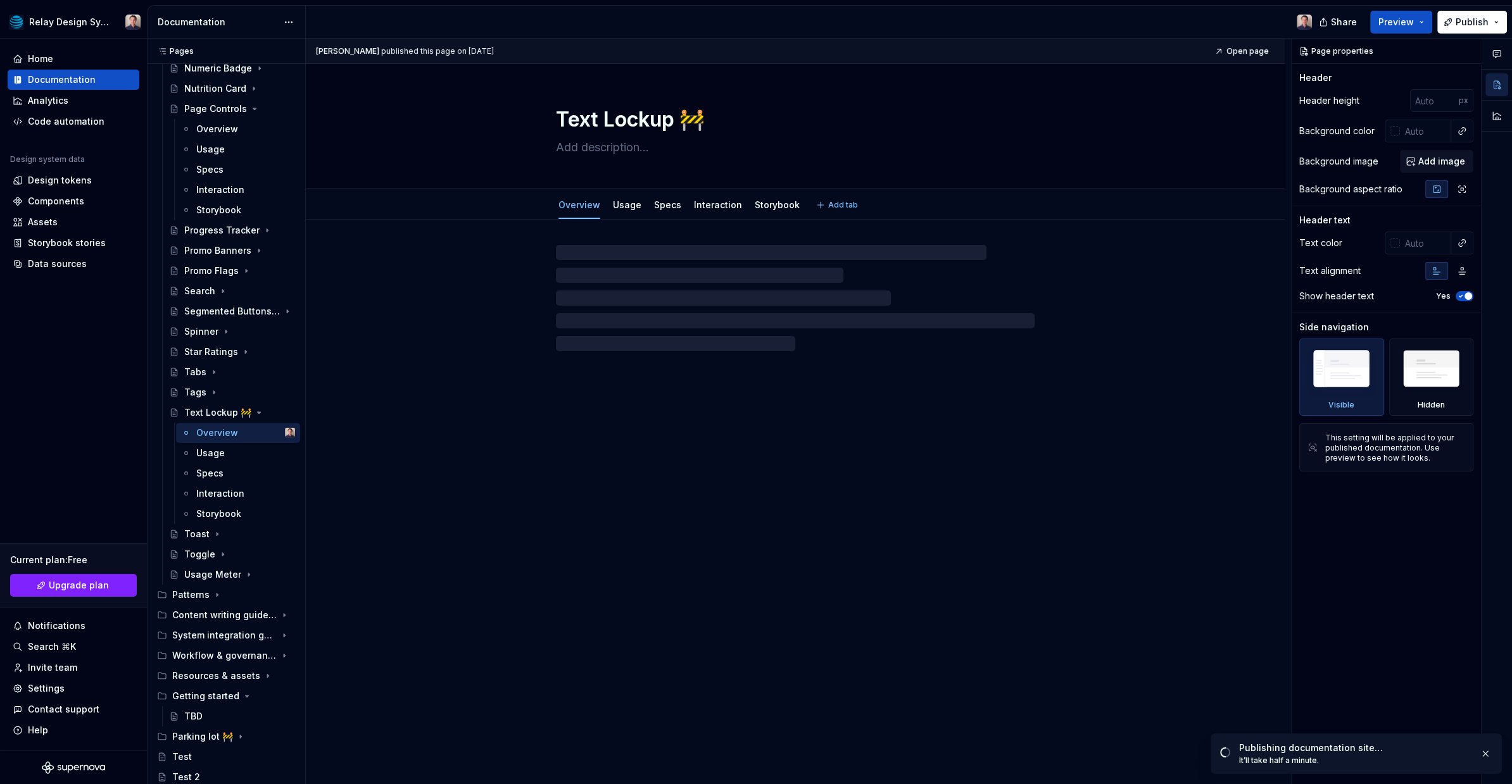
click at [706, 125] on textarea "Text Lockup 🚧" at bounding box center [793, 120] width 479 height 31
click at [710, 118] on textarea "Text Lockup 🚧" at bounding box center [793, 120] width 479 height 31
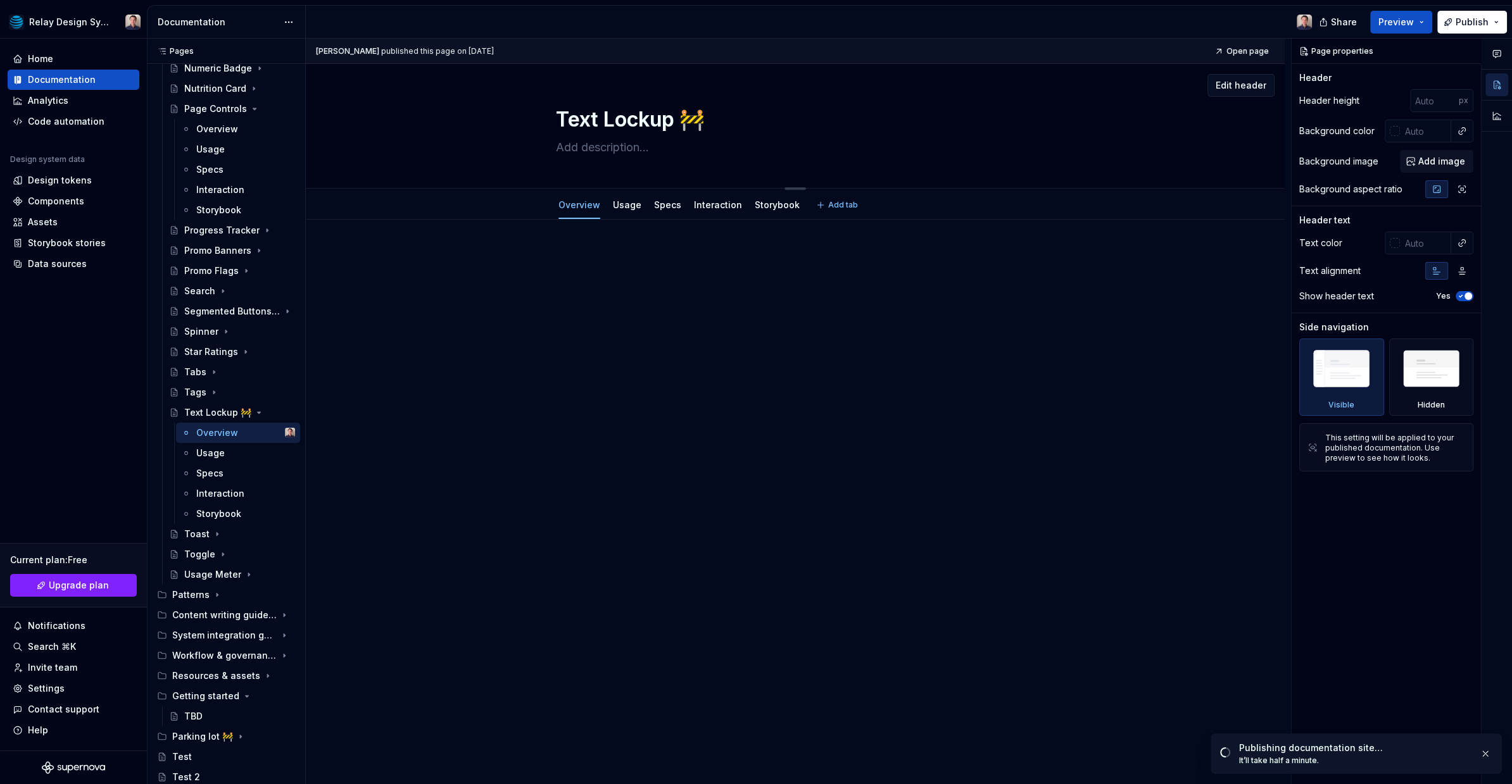
type textarea "*"
type textarea "Text Lockup"
type textarea "*"
type textarea "Text Lockup"
type textarea "*"
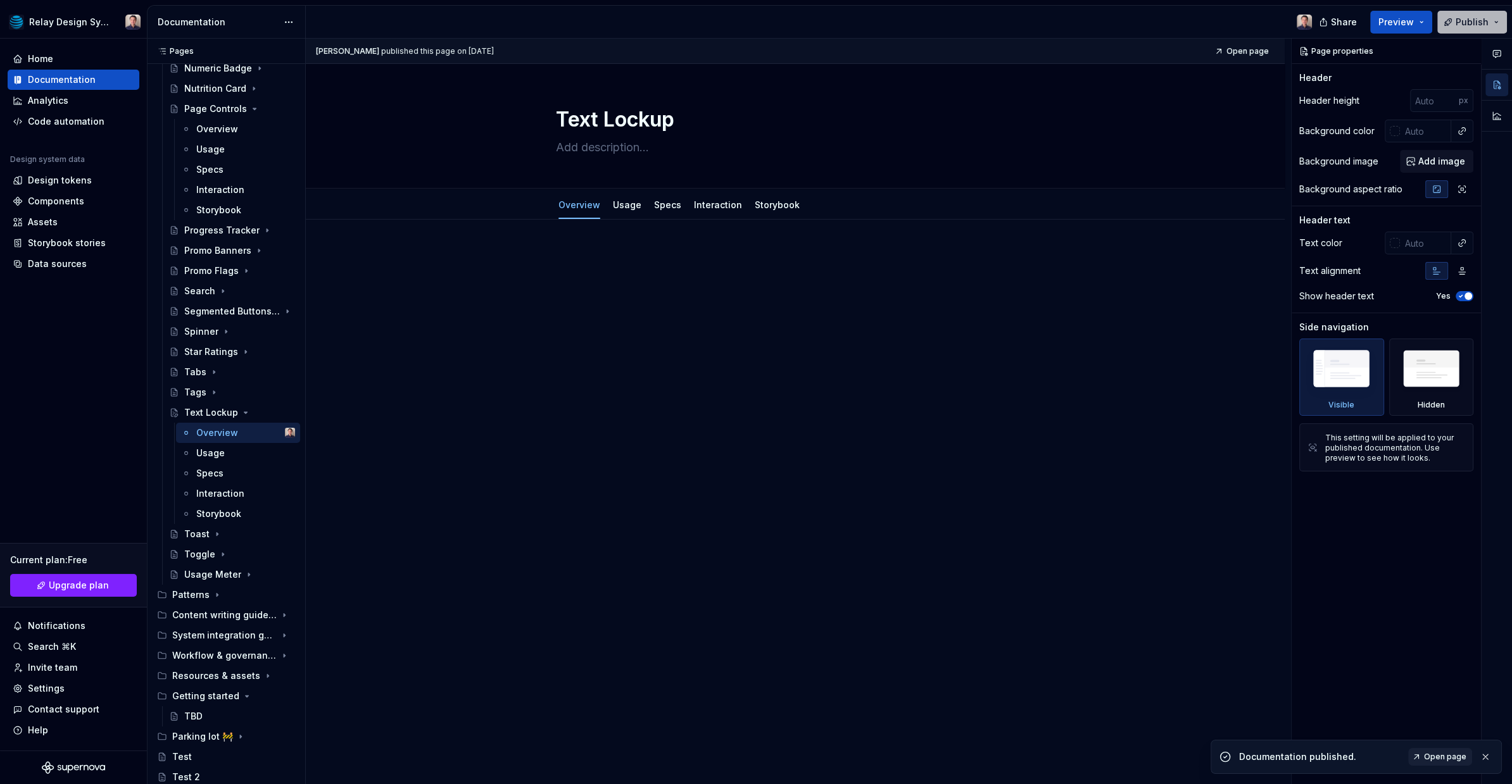
type textarea "Text Lockup"
click at [1469, 23] on span "Publish" at bounding box center [1472, 21] width 33 height 12
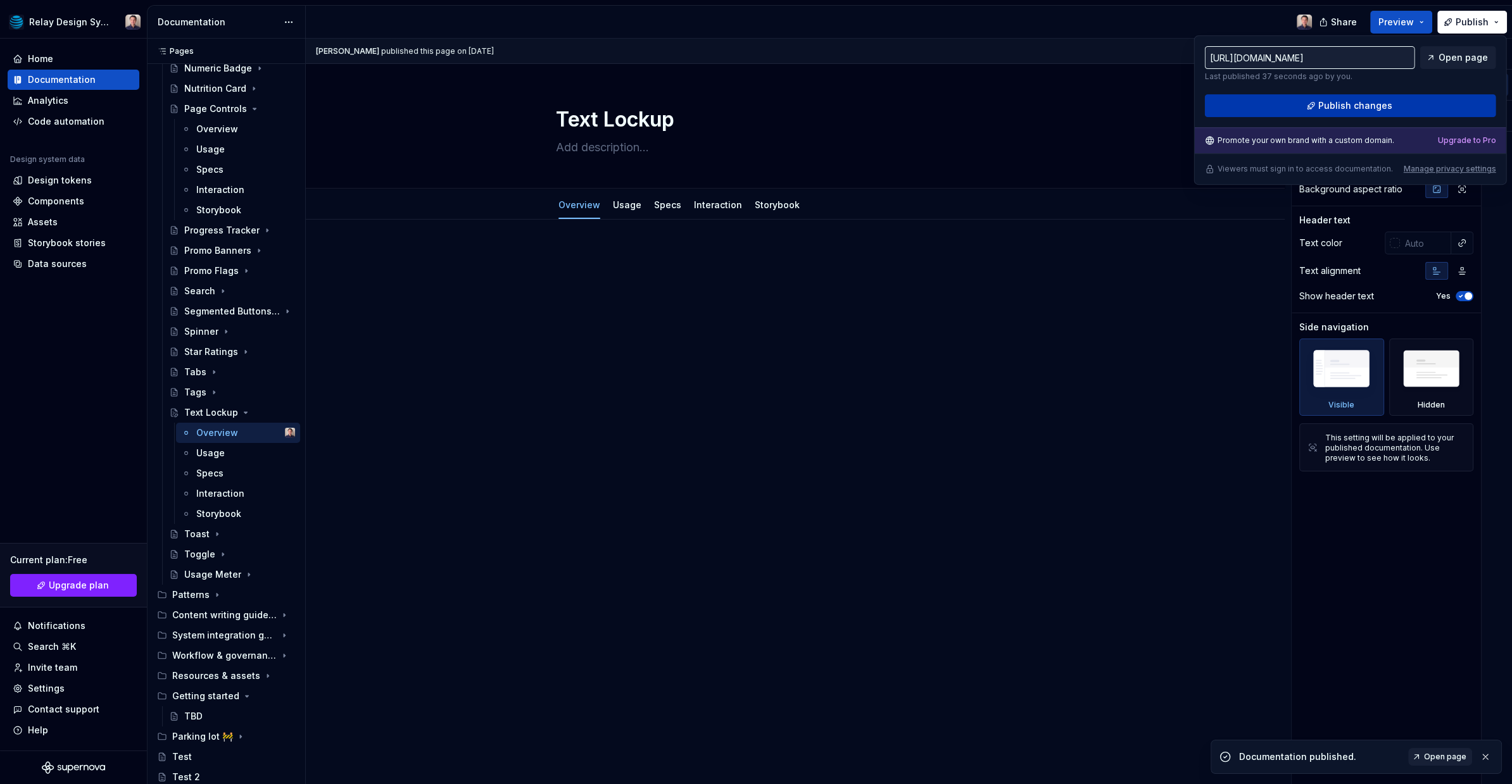
click at [1363, 105] on span "Publish changes" at bounding box center [1355, 105] width 74 height 12
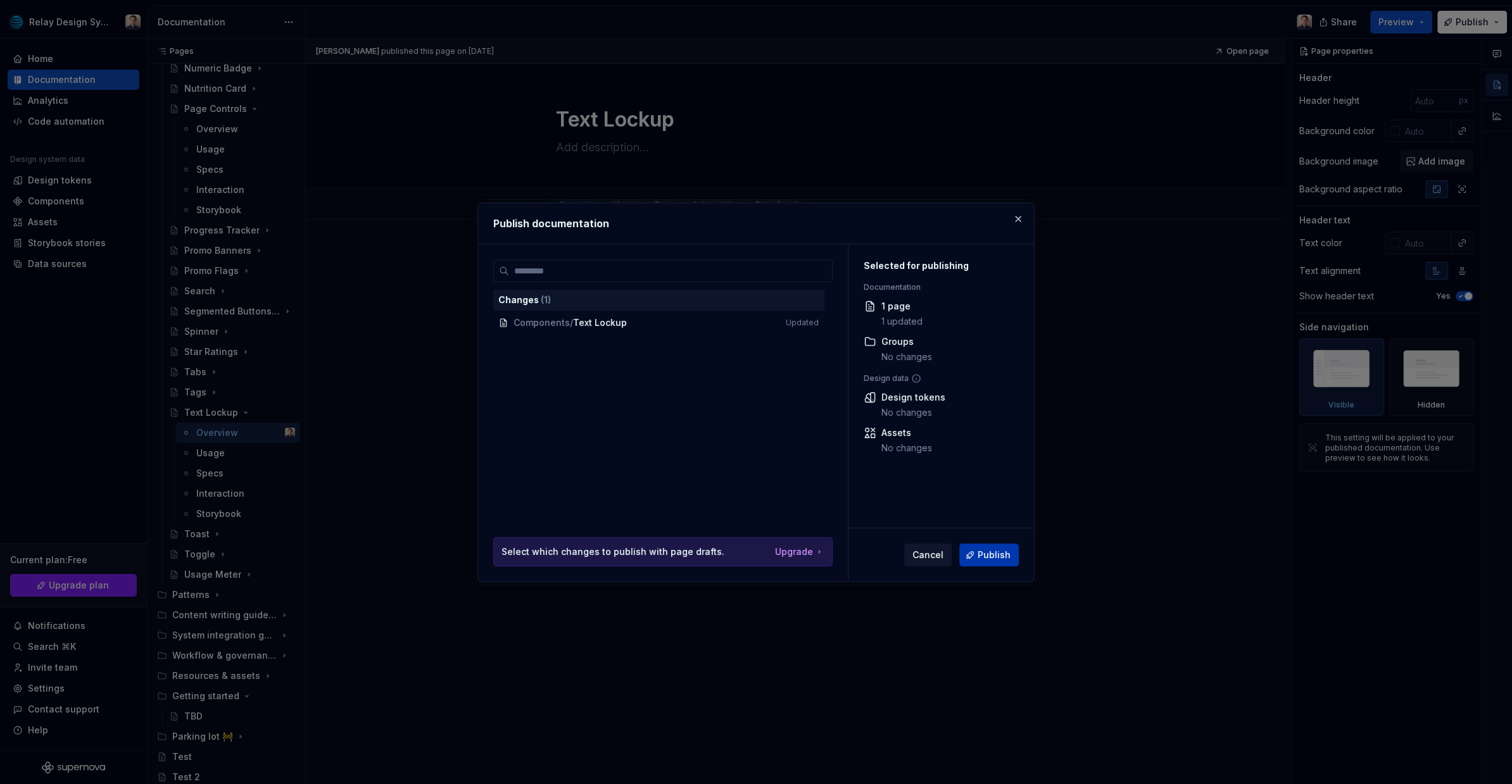
click at [988, 556] on span "Publish" at bounding box center [994, 555] width 33 height 12
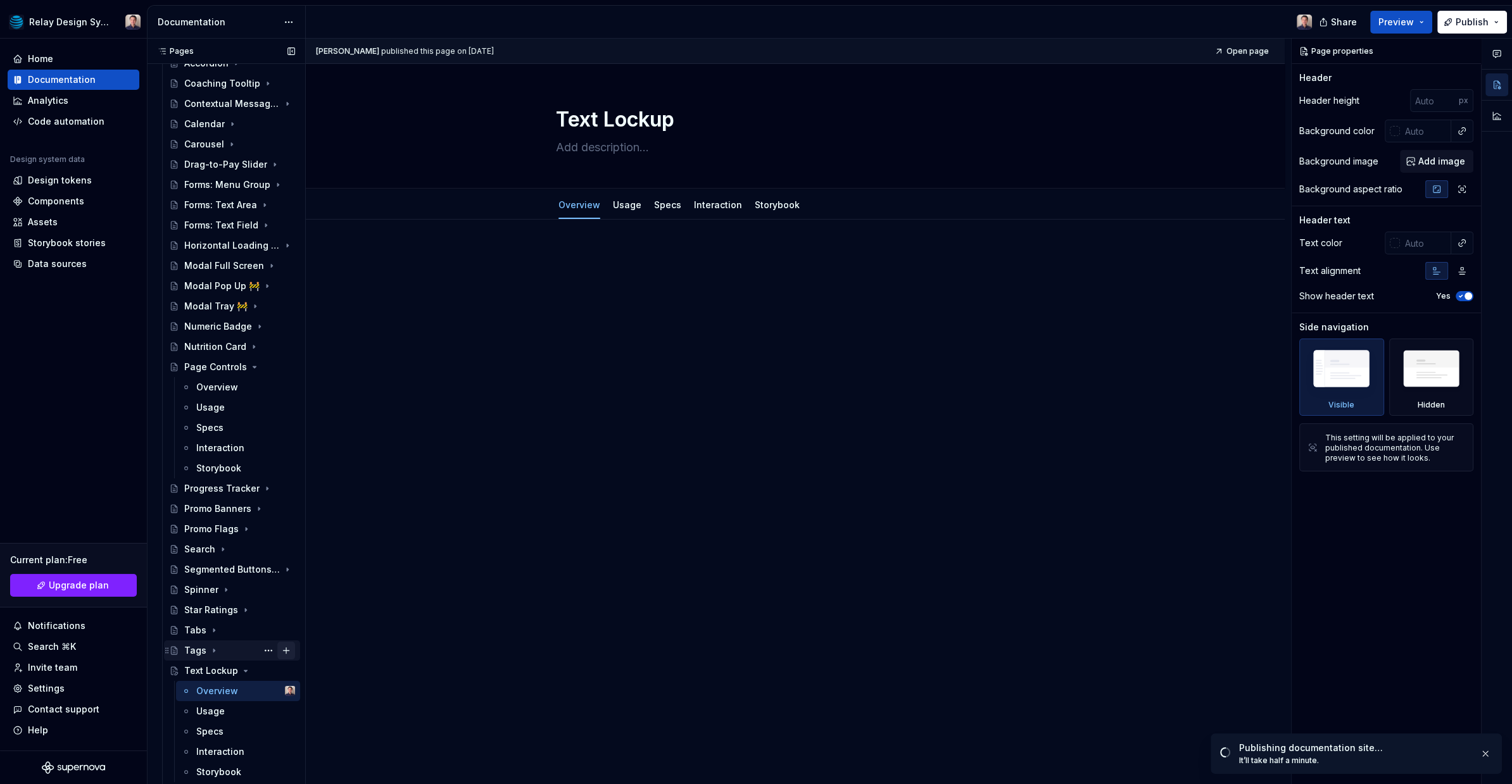
scroll to position [322, 0]
click at [46, 673] on div "Invite team" at bounding box center [53, 667] width 49 height 12
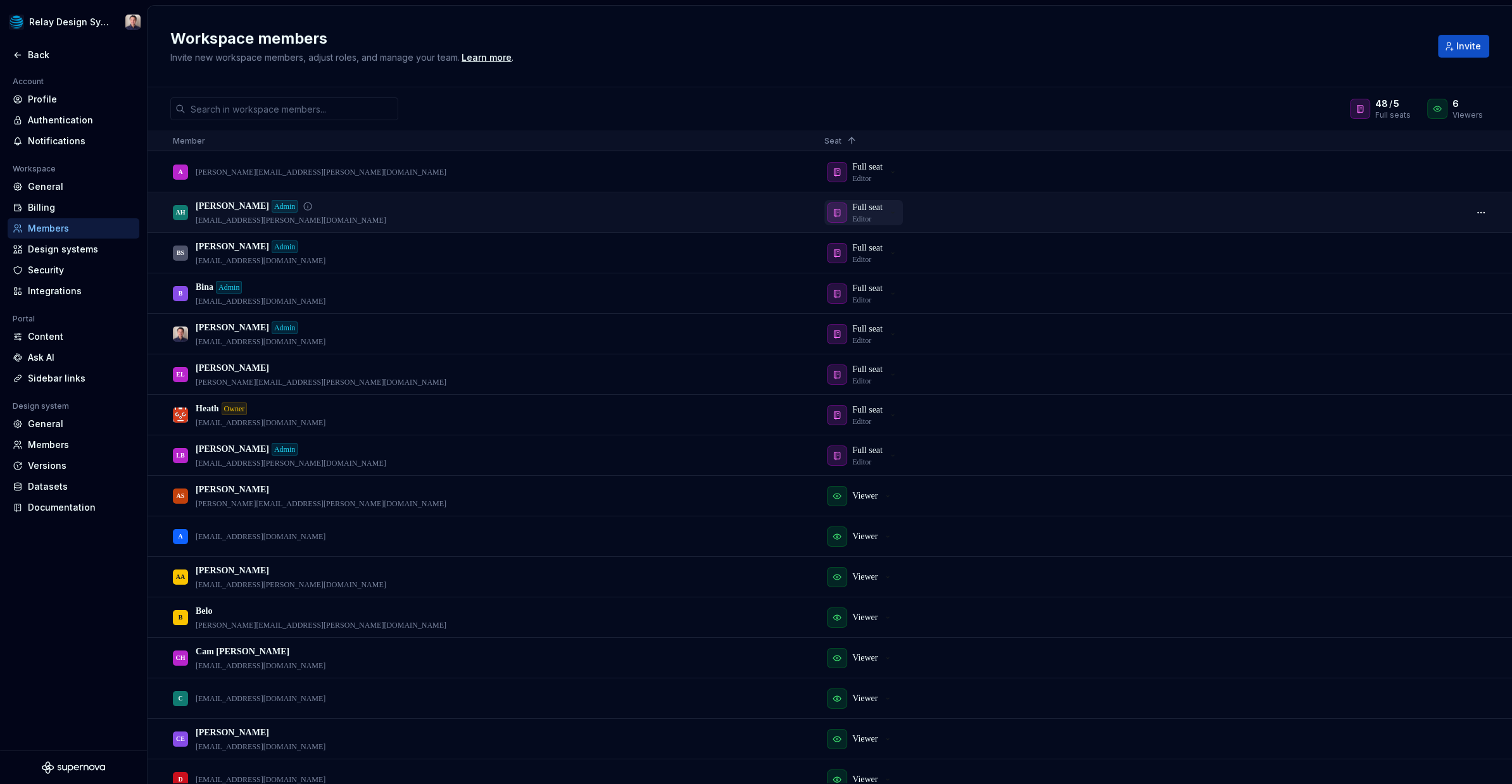
click at [880, 211] on p "Full seat" at bounding box center [867, 207] width 31 height 12
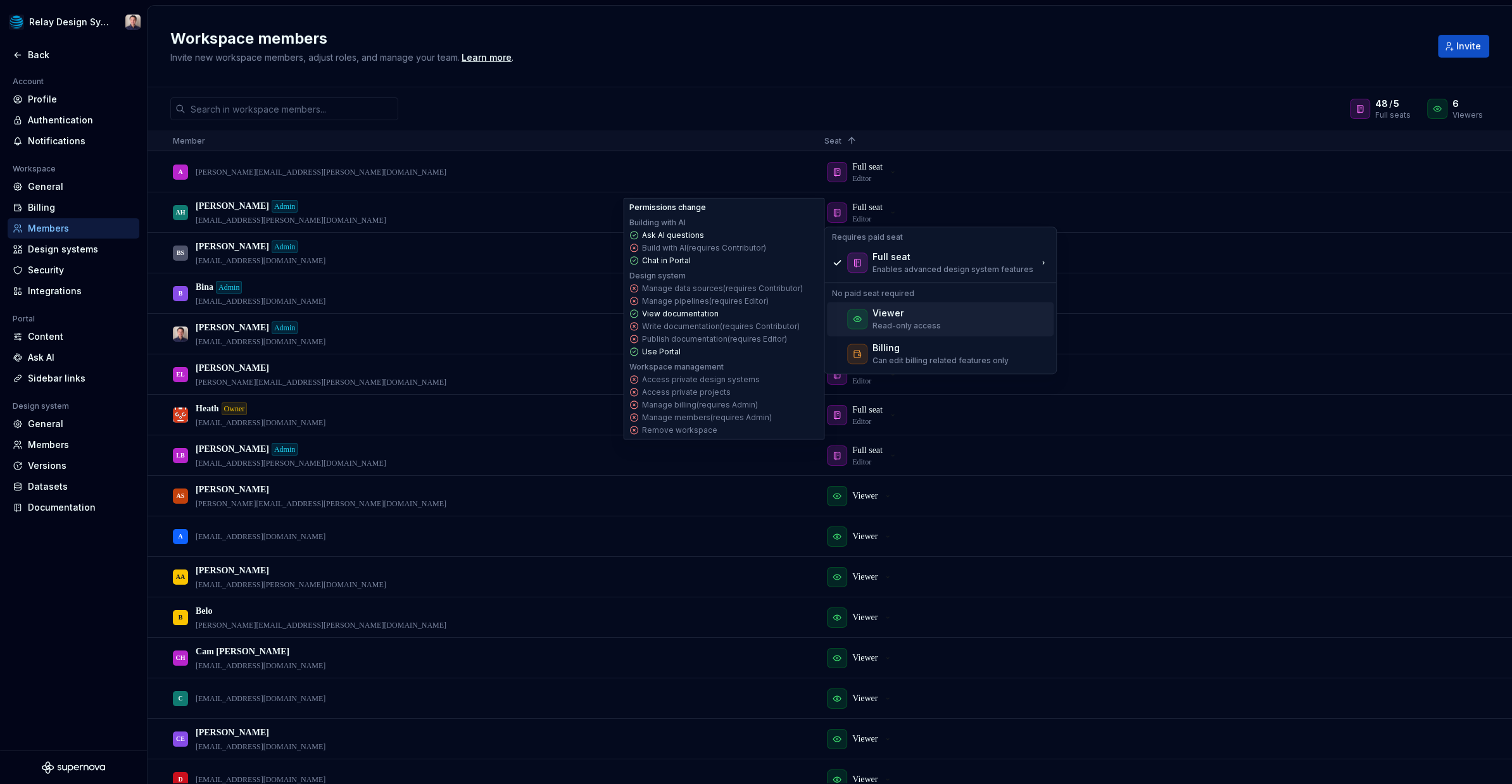
click at [866, 309] on div at bounding box center [856, 319] width 20 height 24
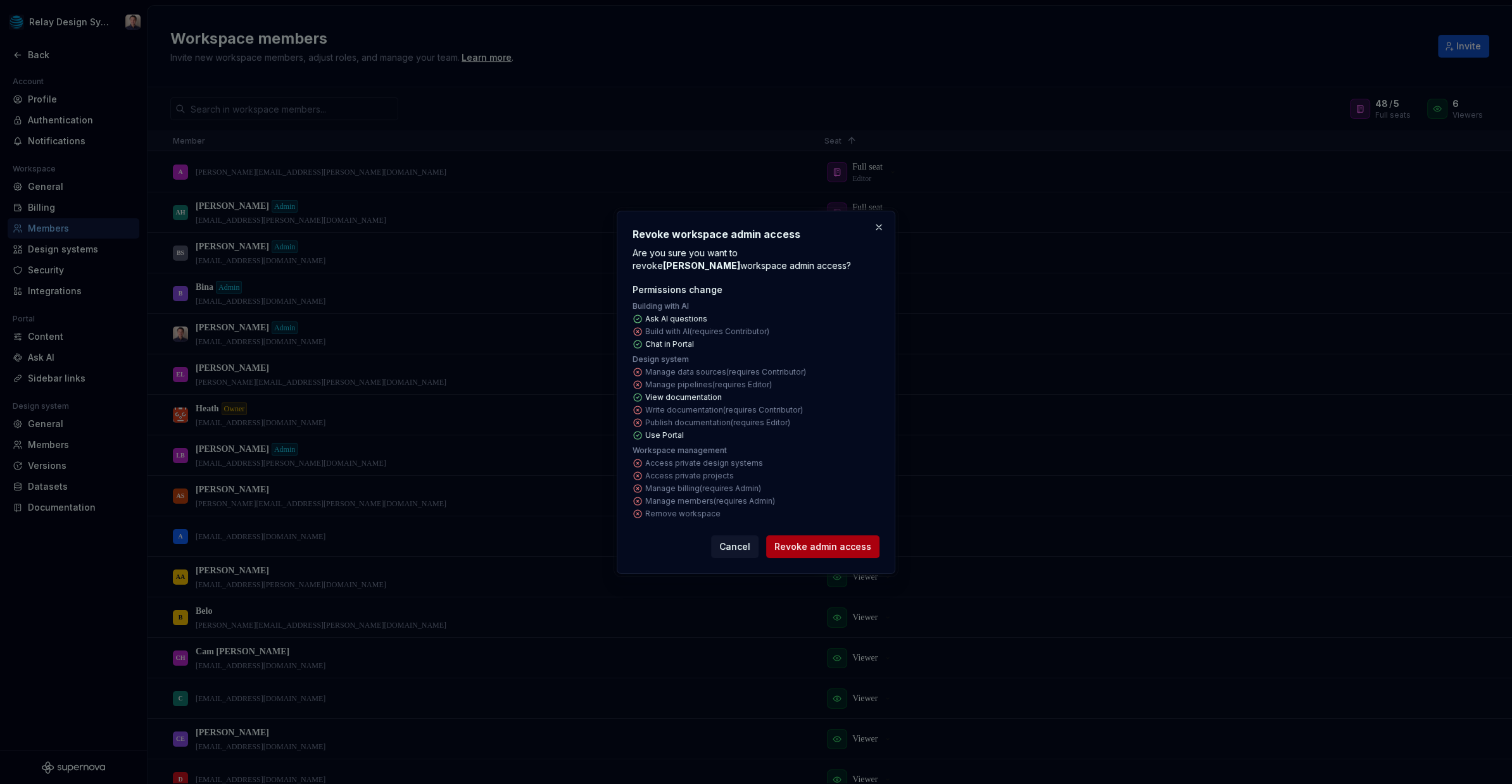
click at [826, 544] on span "Revoke admin access" at bounding box center [822, 546] width 97 height 12
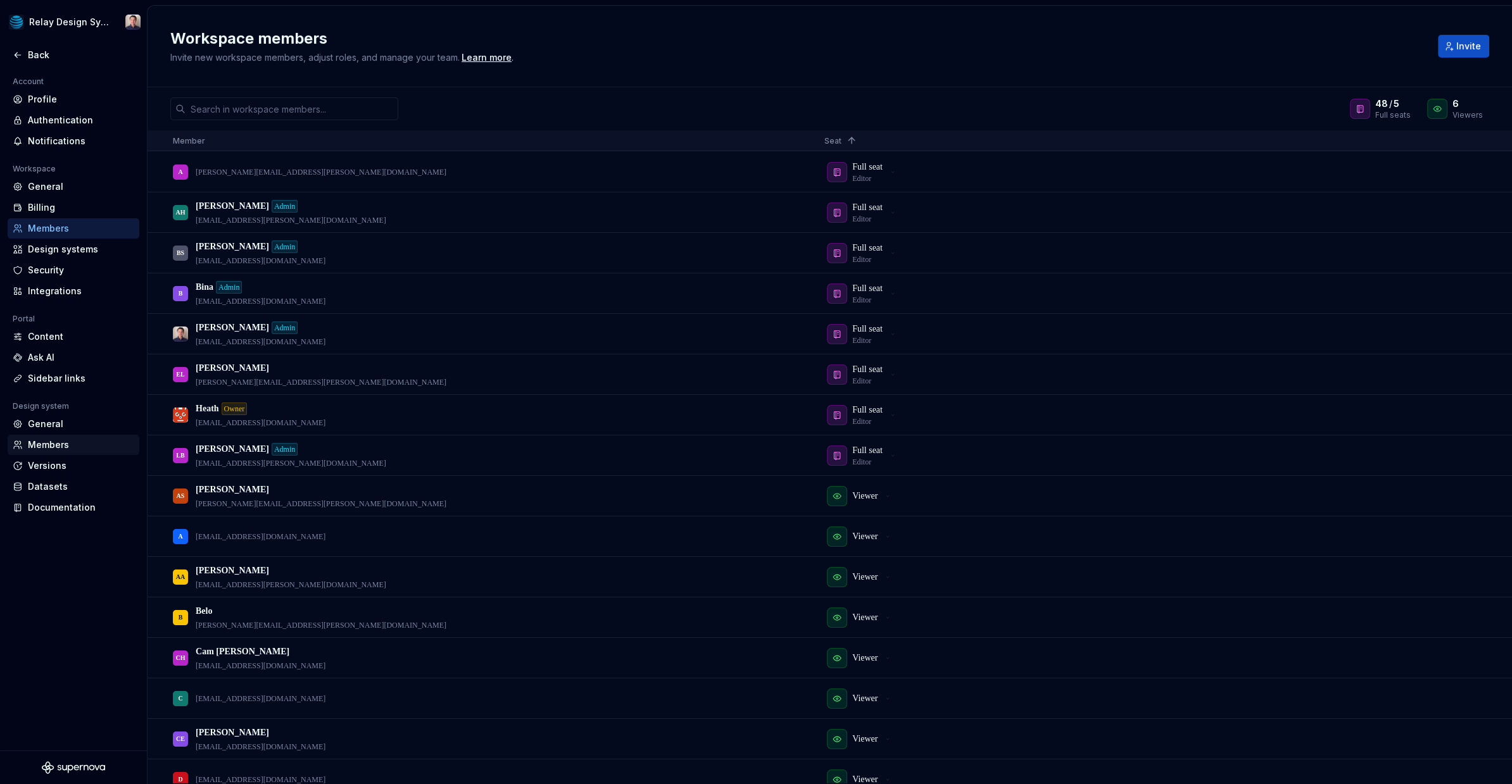
click at [59, 441] on div "Members" at bounding box center [81, 445] width 107 height 12
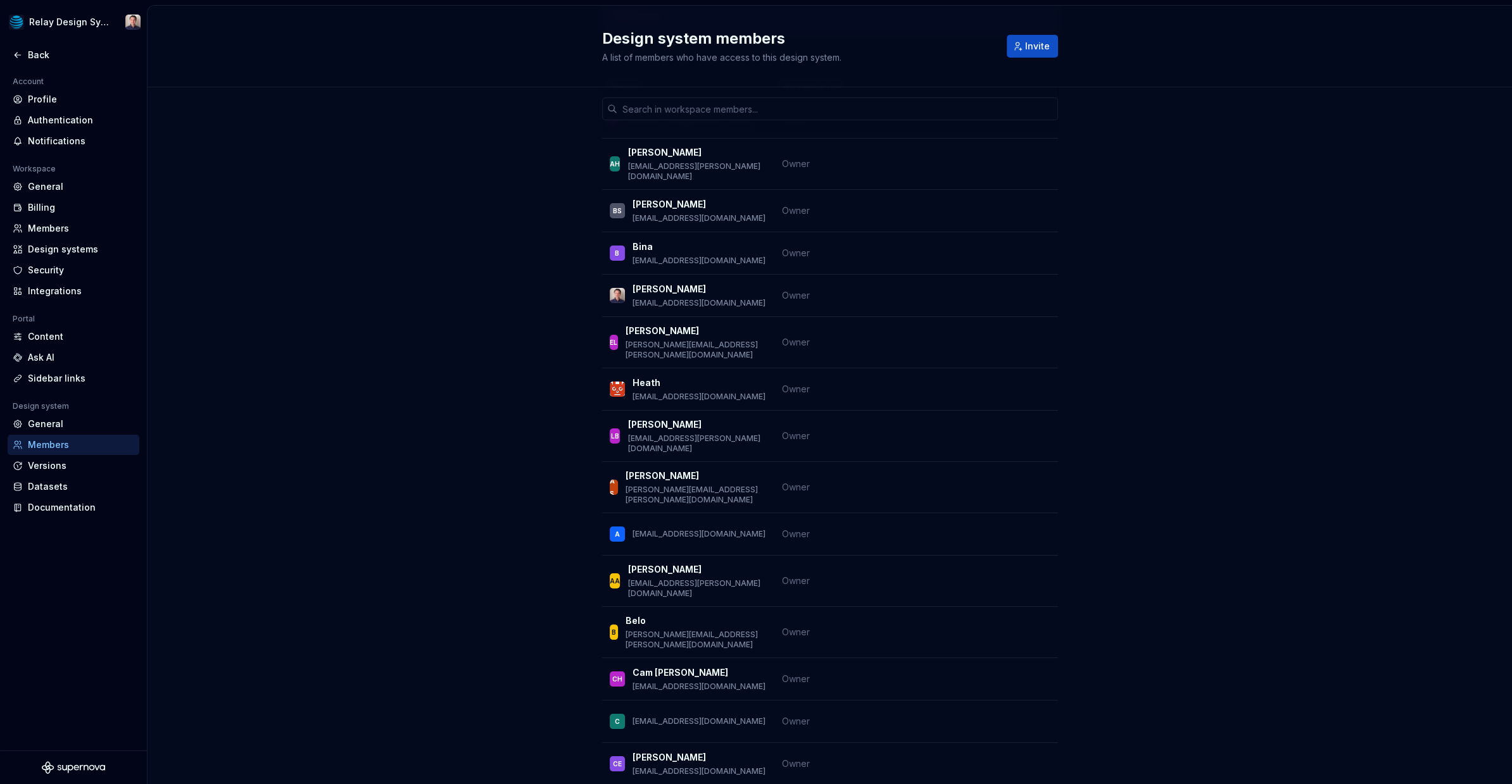
scroll to position [128, 0]
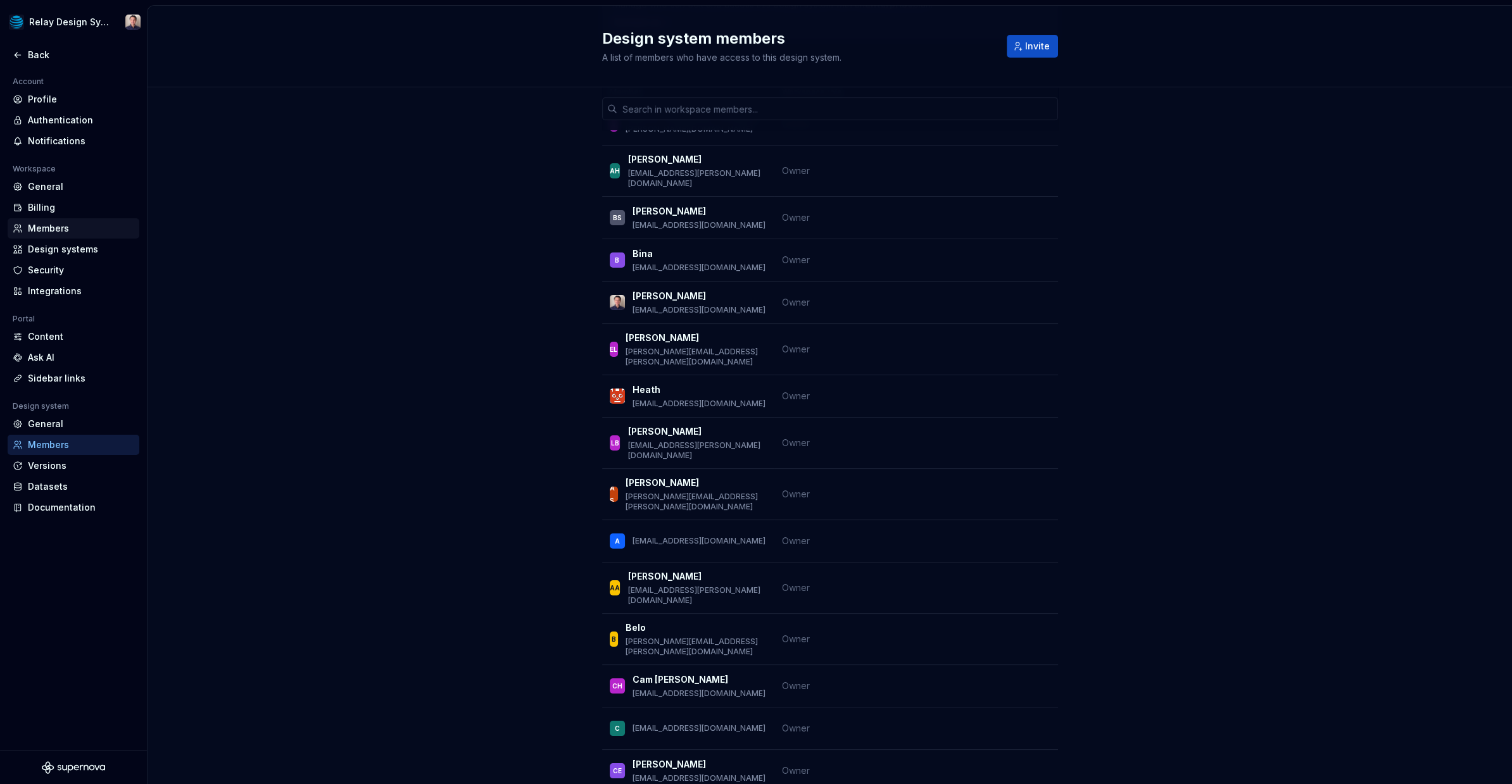
click at [49, 229] on div "Members" at bounding box center [81, 228] width 107 height 12
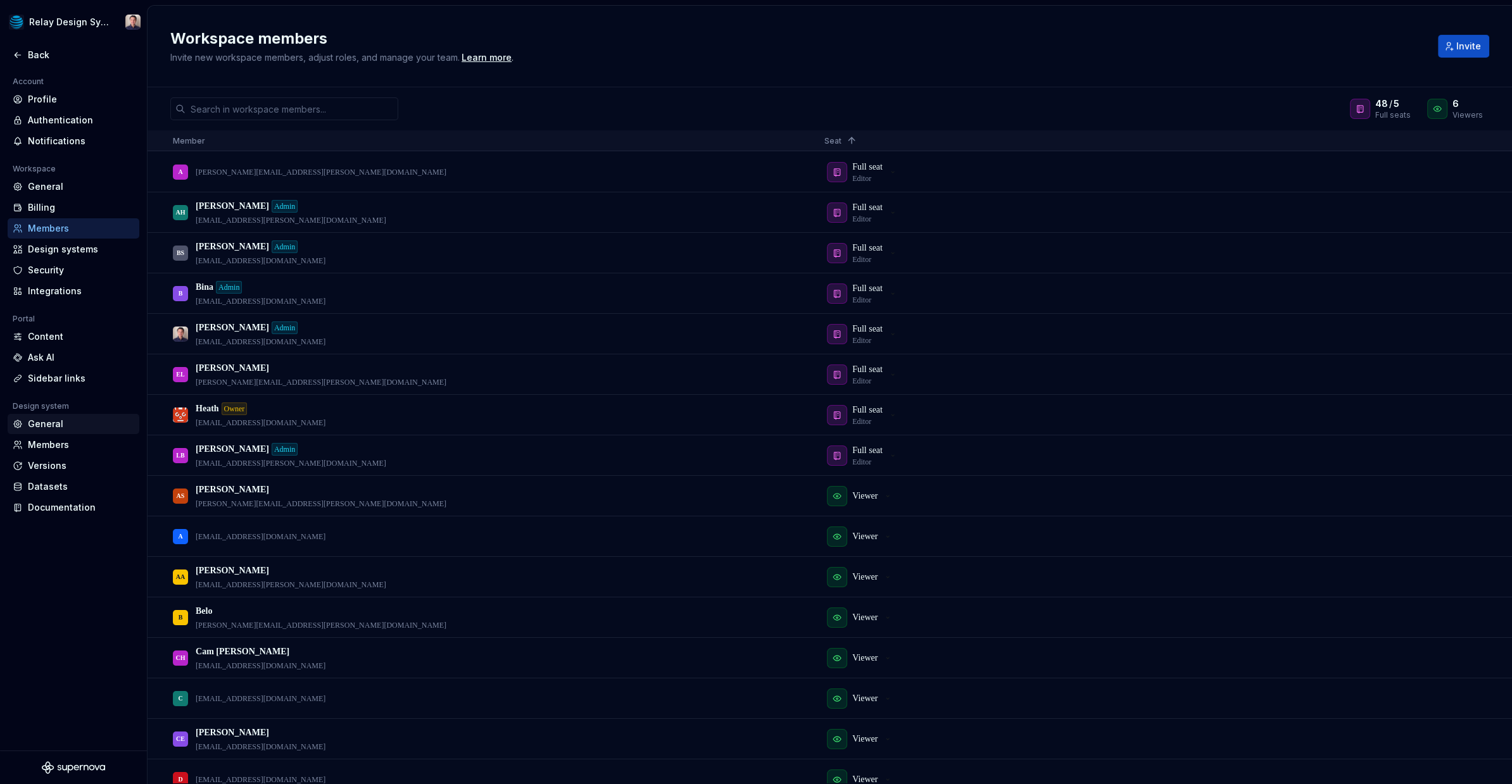
click at [66, 423] on div "General" at bounding box center [81, 423] width 107 height 12
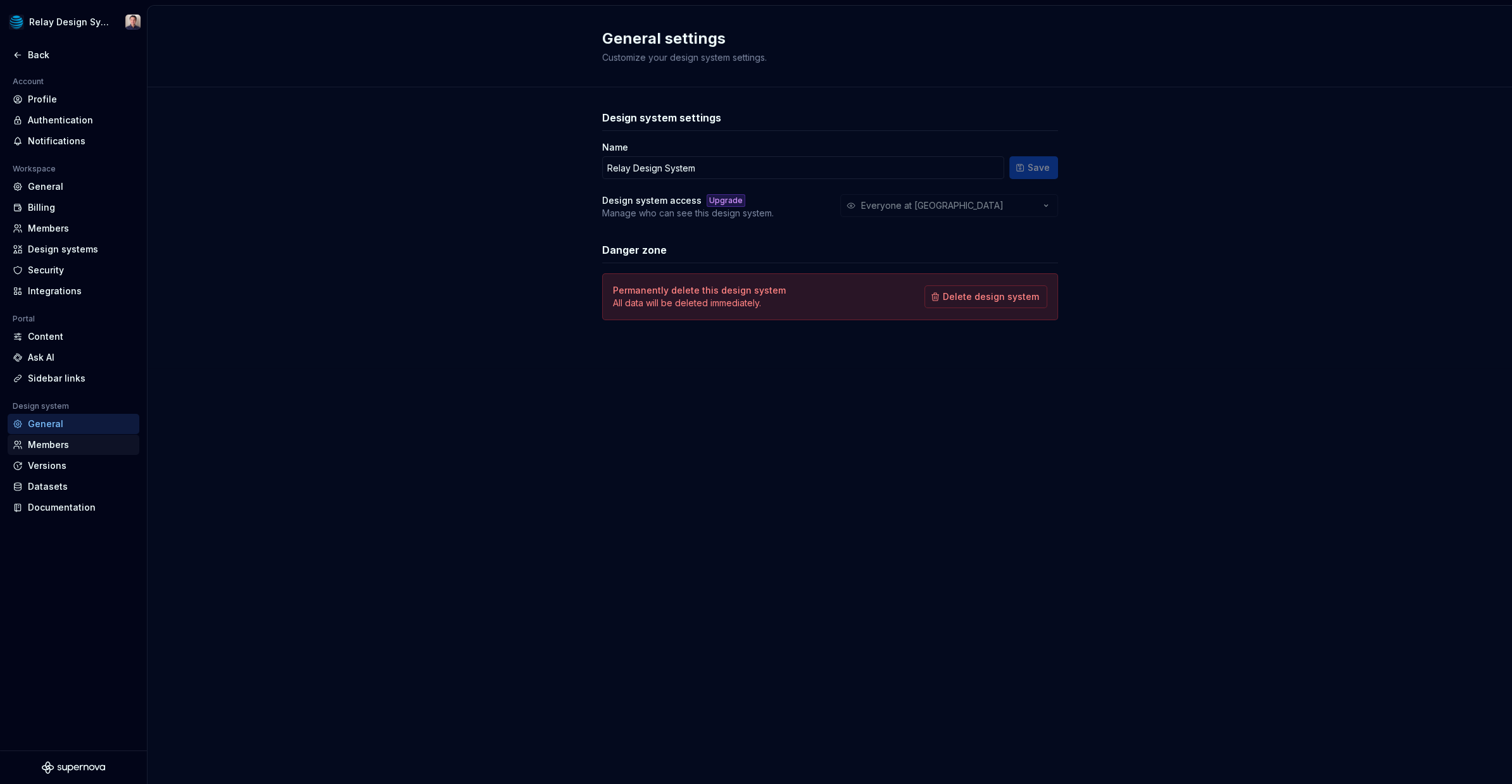
click at [98, 439] on div "Members" at bounding box center [81, 445] width 107 height 12
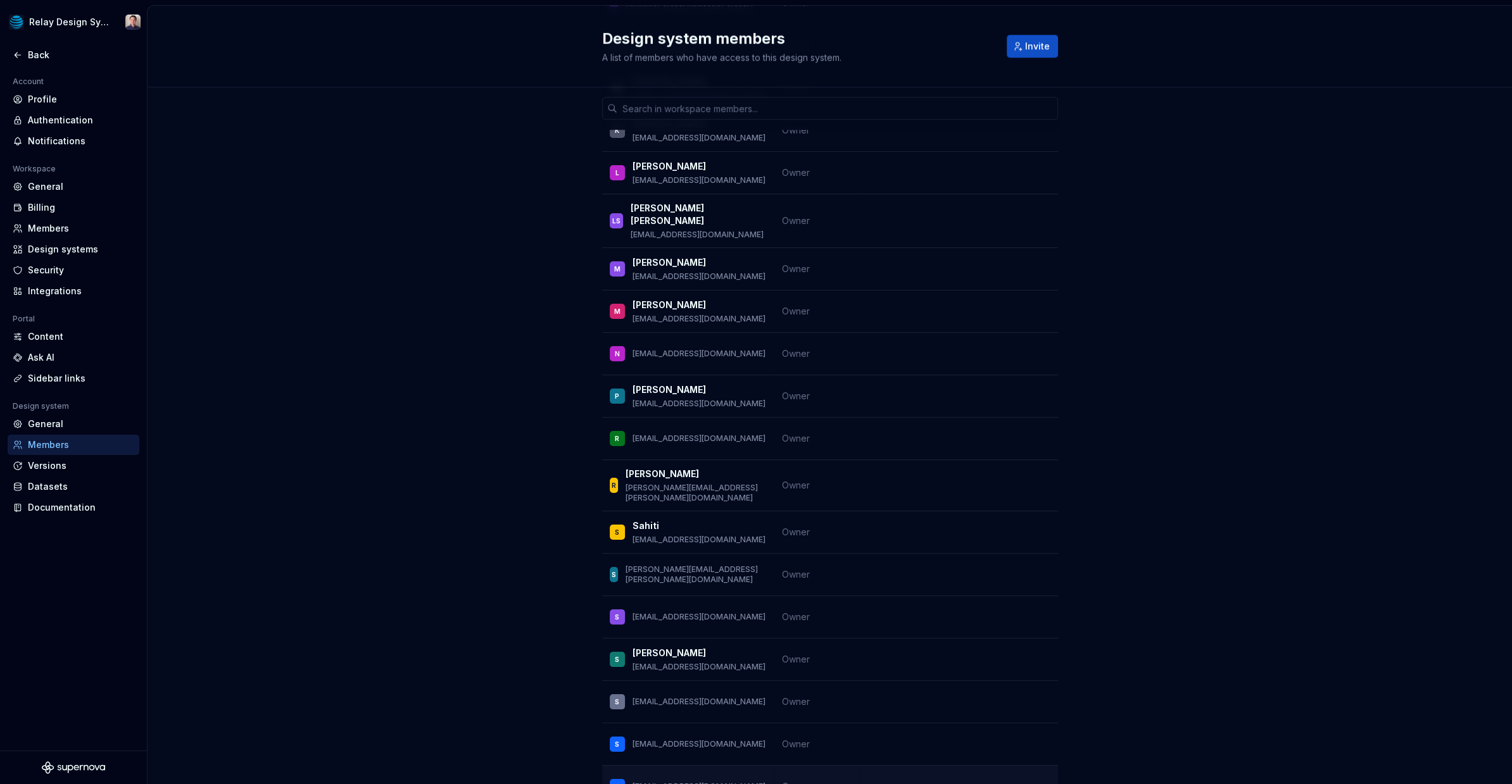
scroll to position [1158, 0]
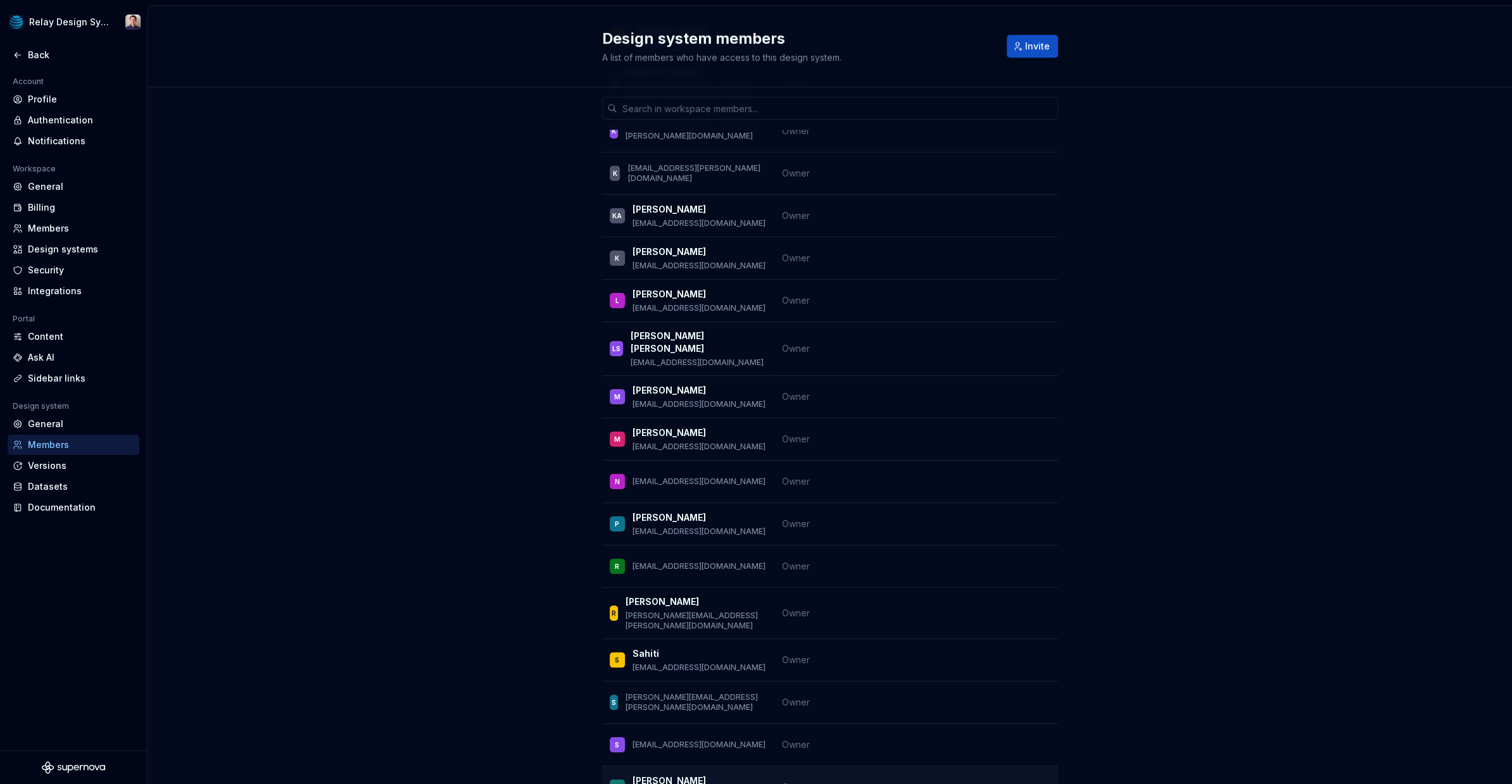
click at [844, 766] on td "Owner" at bounding box center [816, 787] width 85 height 42
click at [302, 477] on div "Unlock advanced role management Manage who can edit and access this design syst…" at bounding box center [830, 83] width 1364 height 2308
click at [60, 226] on div "Members" at bounding box center [81, 228] width 107 height 12
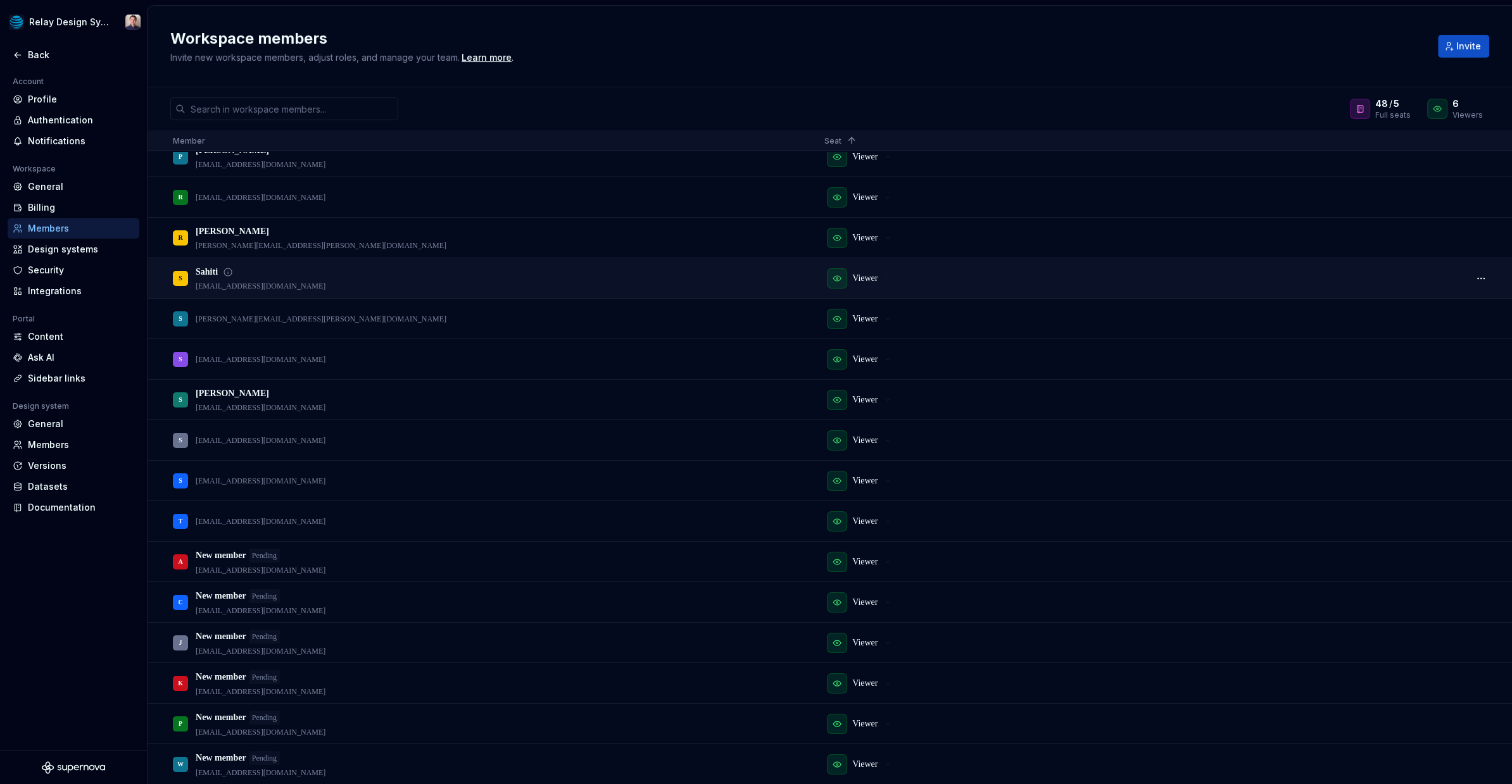
scroll to position [1311, 0]
click at [38, 58] on div "Back" at bounding box center [81, 55] width 107 height 12
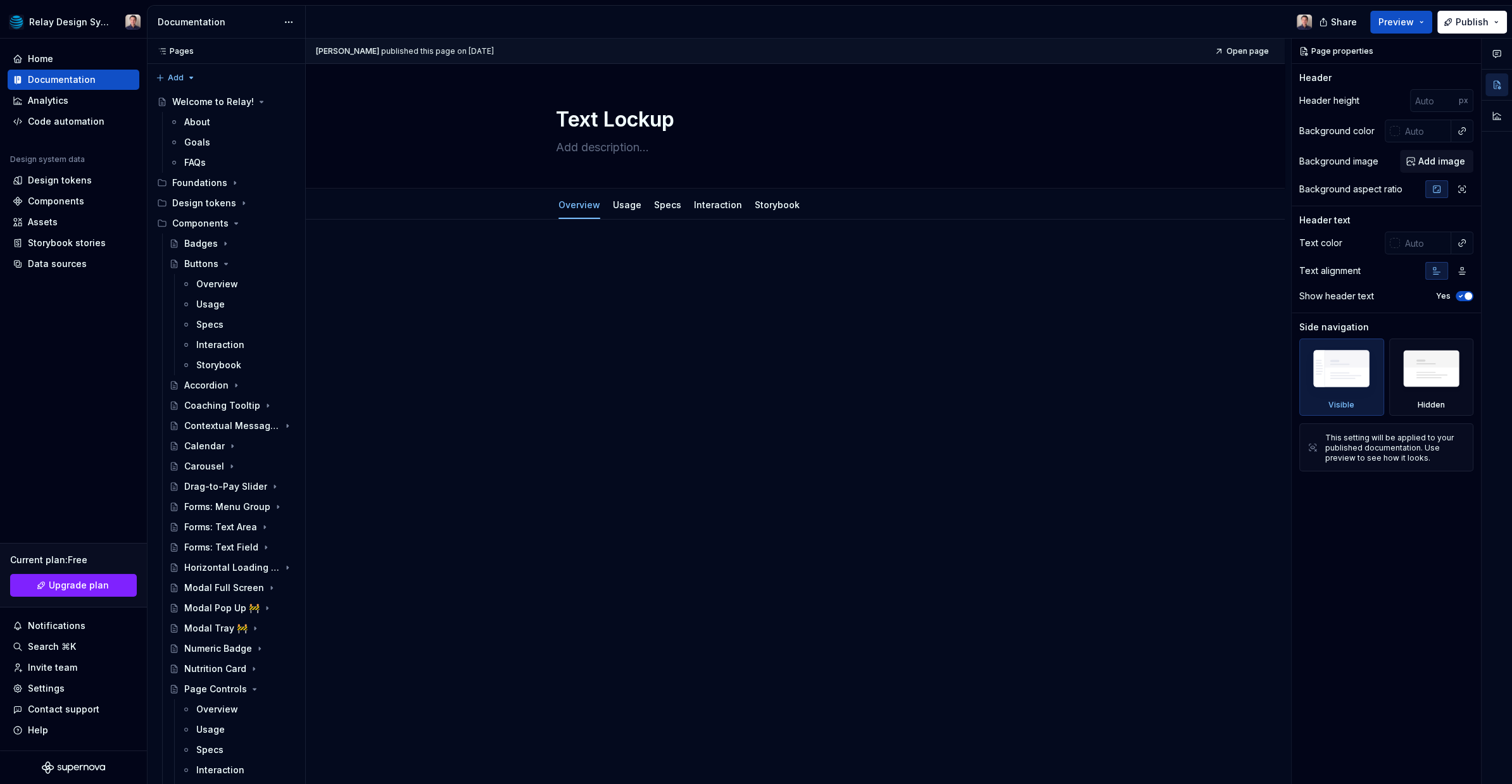
type textarea "*"
